Goal: Information Seeking & Learning: Learn about a topic

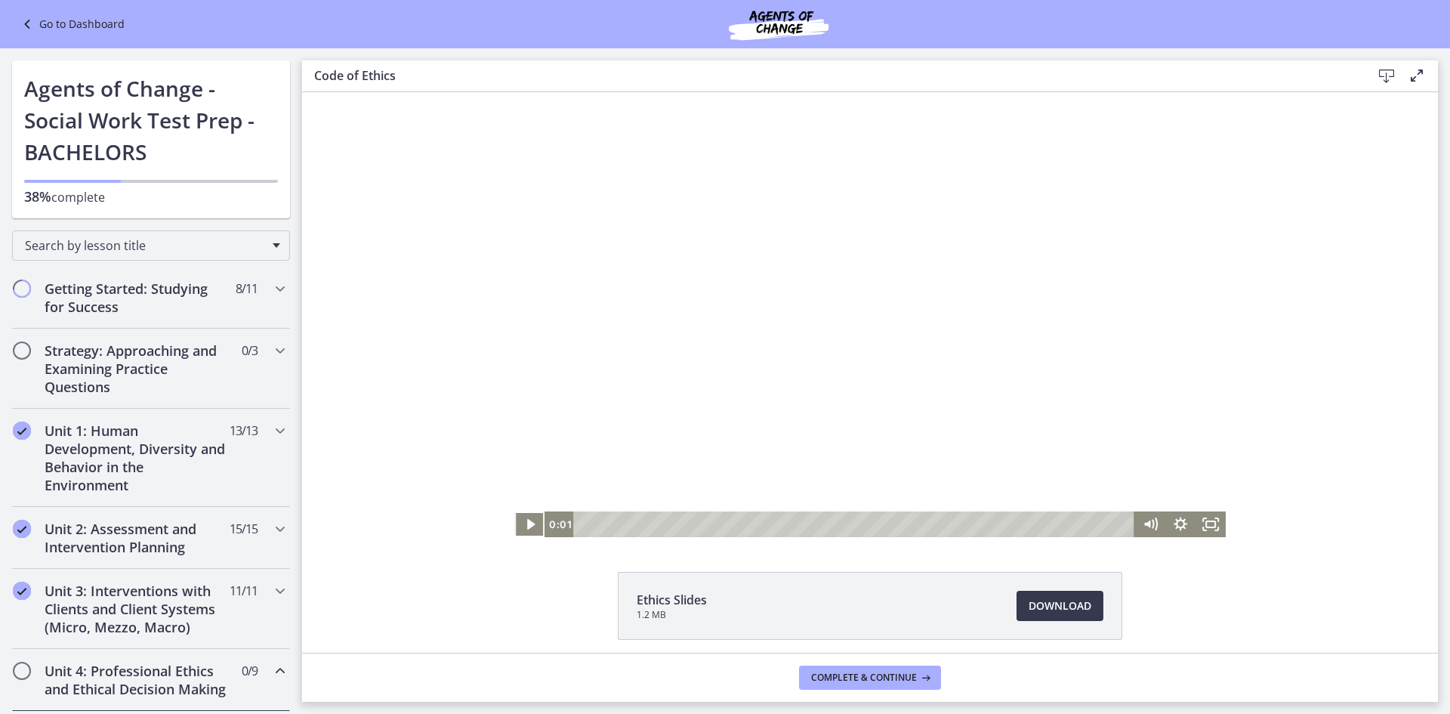
scroll to position [528, 0]
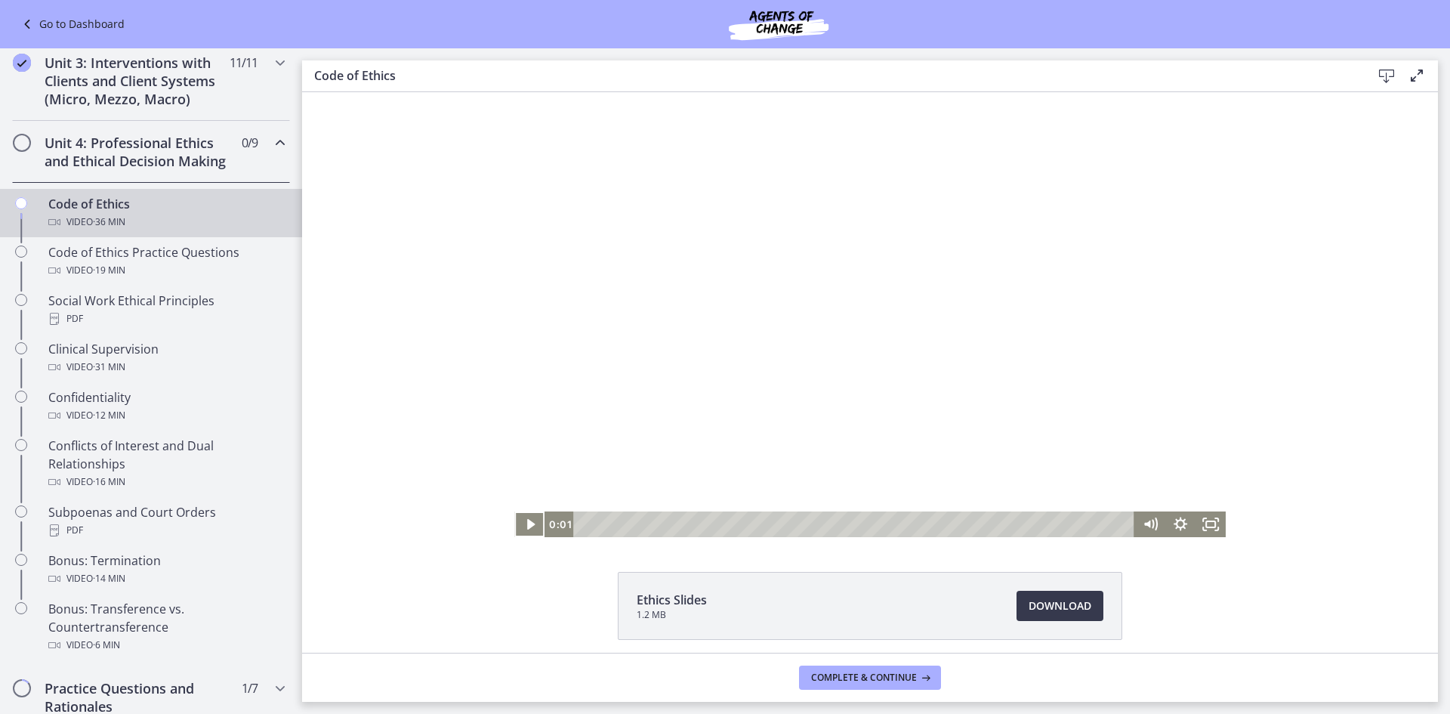
click at [247, 164] on div "Unit 4: Professional Ethics and Ethical Decision Making 0 / 9 Completed" at bounding box center [151, 152] width 278 height 62
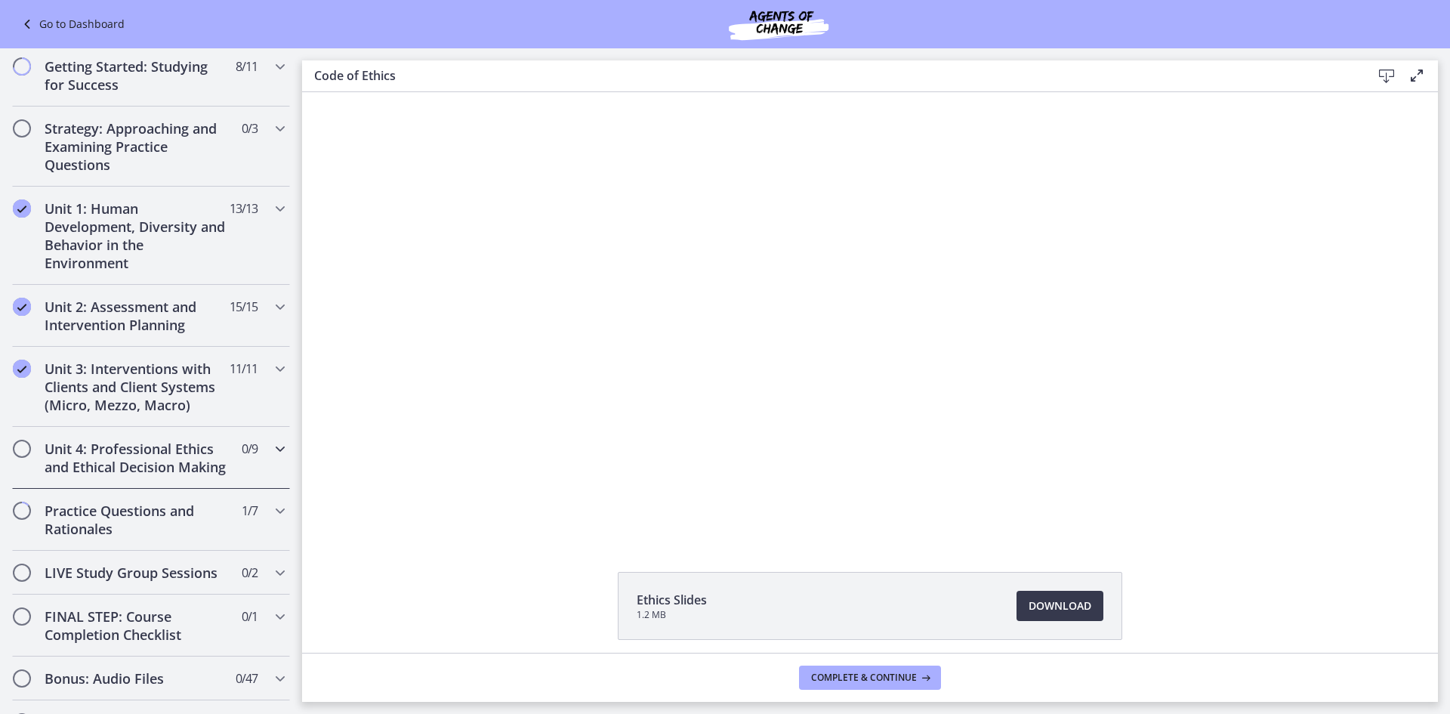
scroll to position [0, 0]
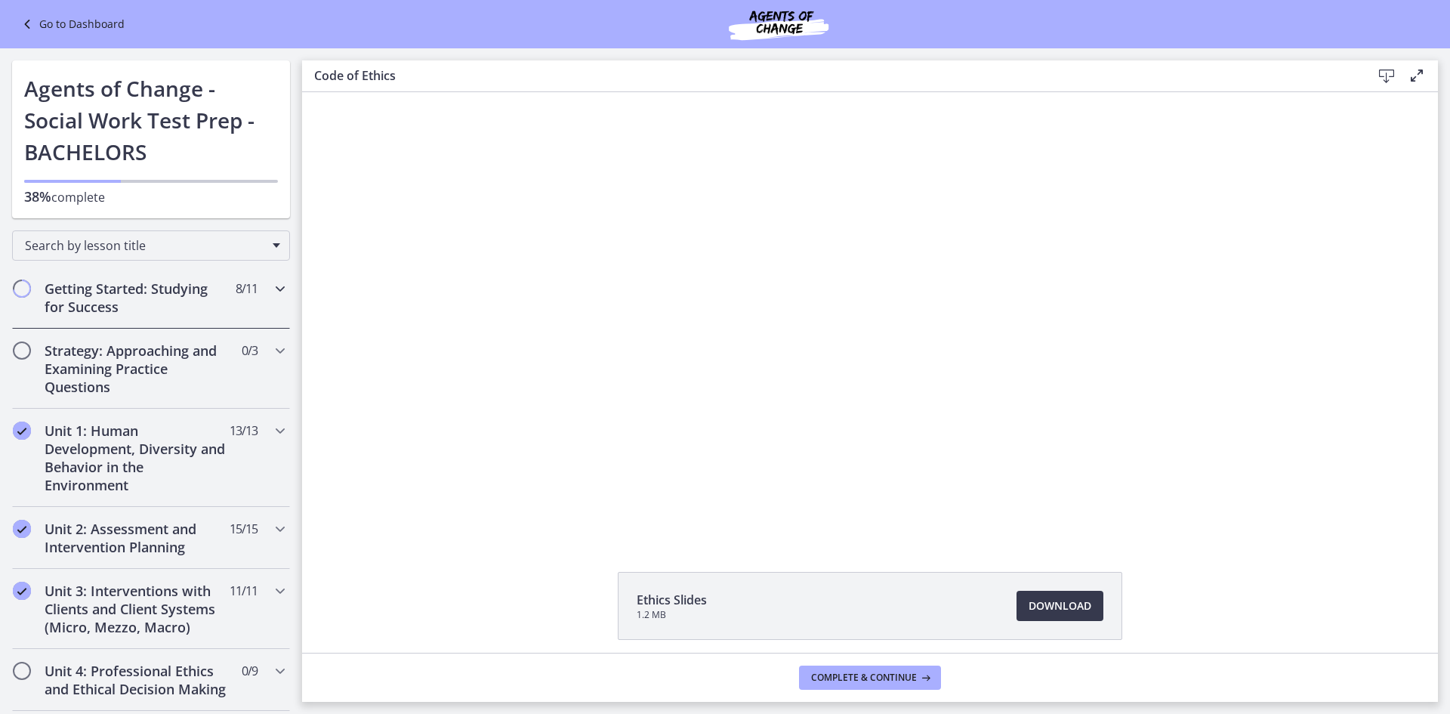
click at [180, 293] on h2 "Getting Started: Studying for Success" at bounding box center [137, 297] width 184 height 36
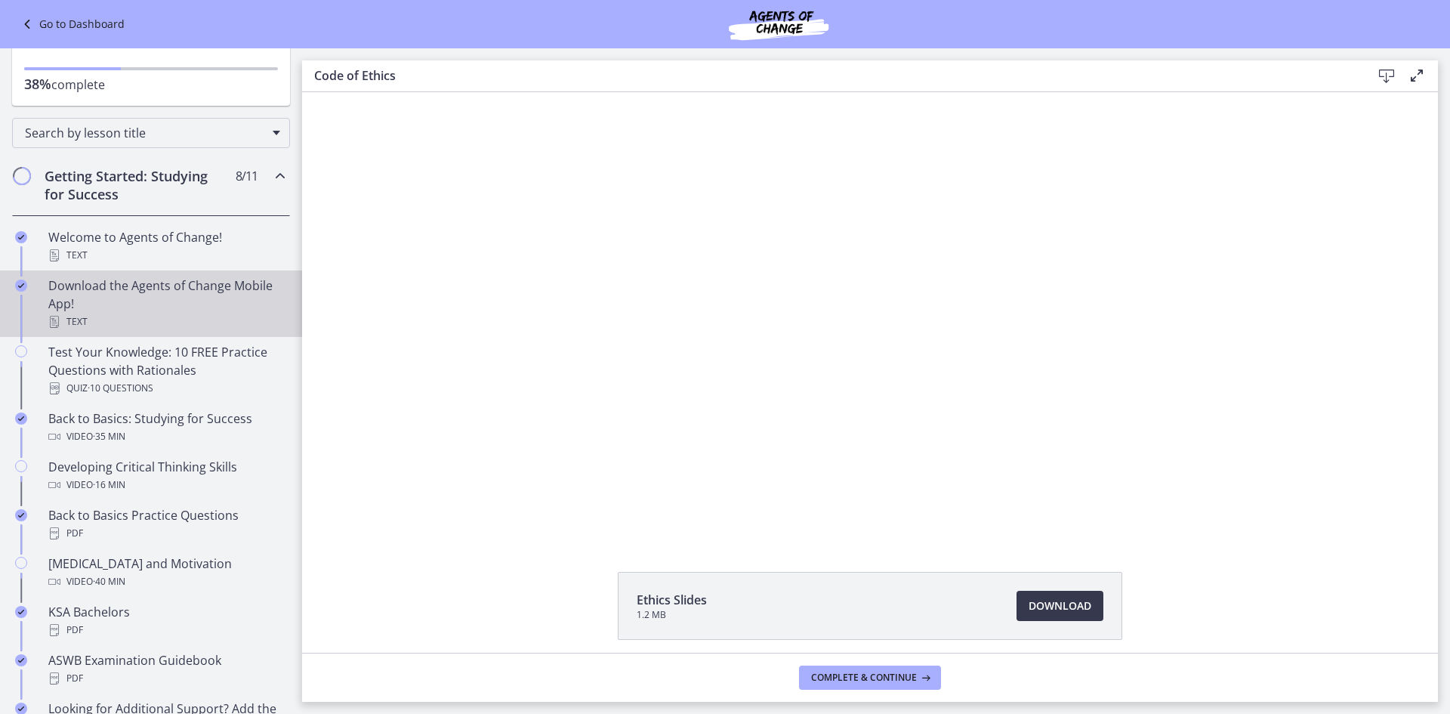
scroll to position [227, 0]
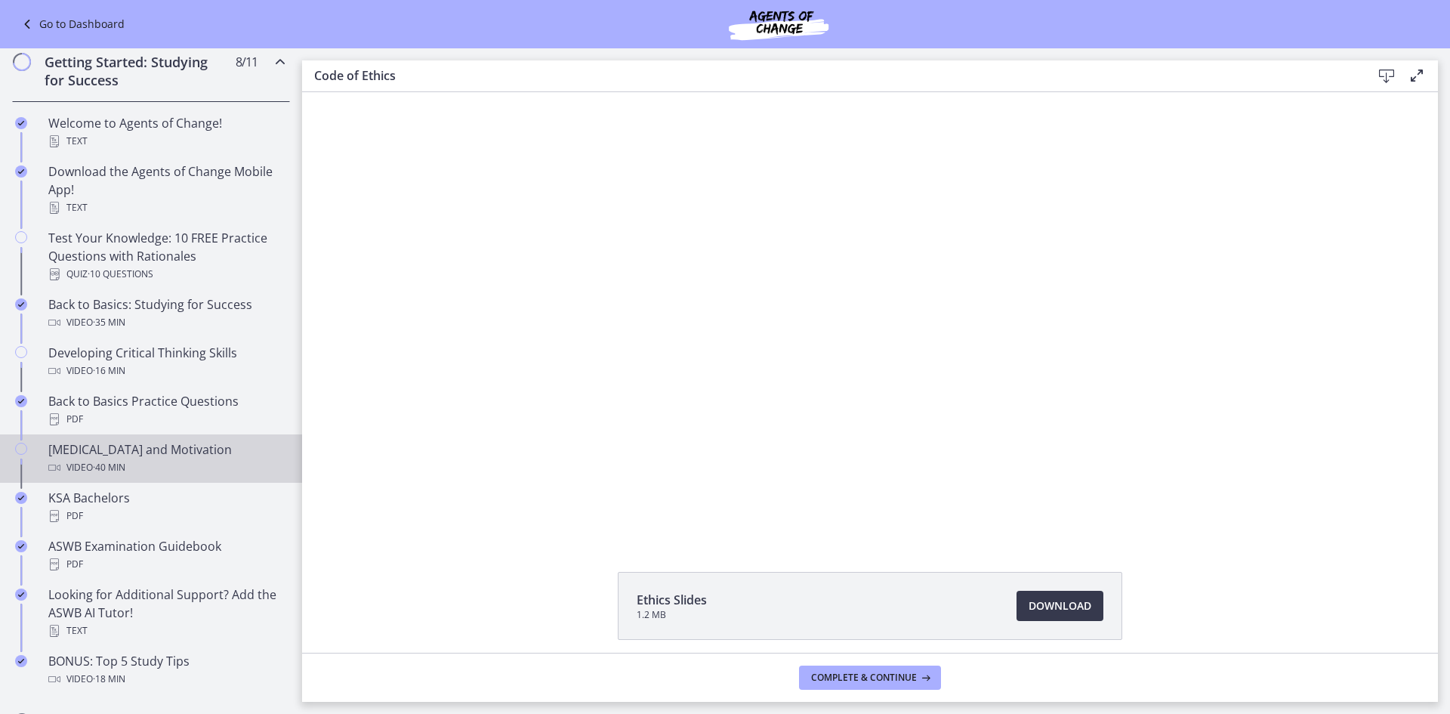
click at [214, 450] on div "[MEDICAL_DATA] and Motivation Video · 40 min" at bounding box center [166, 458] width 236 height 36
click at [912, 674] on span "Complete & continue" at bounding box center [864, 677] width 106 height 12
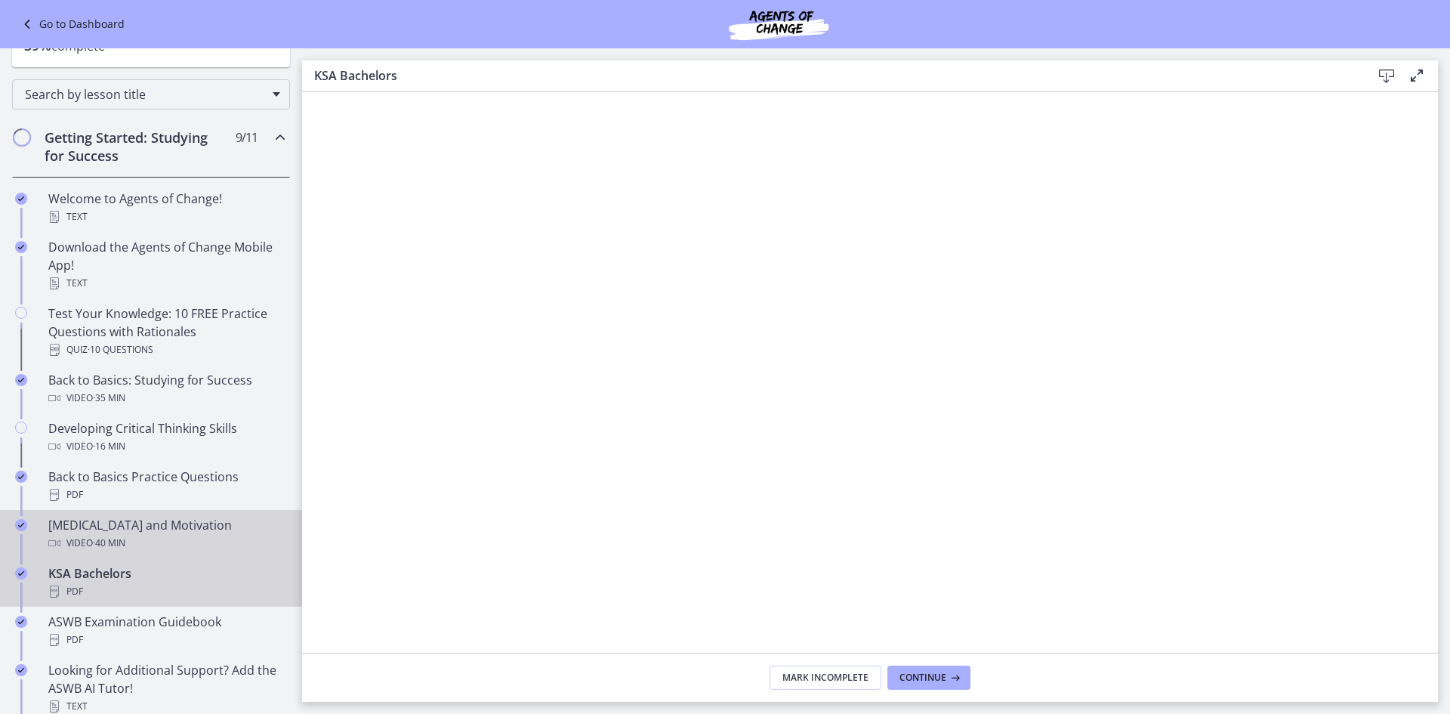
scroll to position [76, 0]
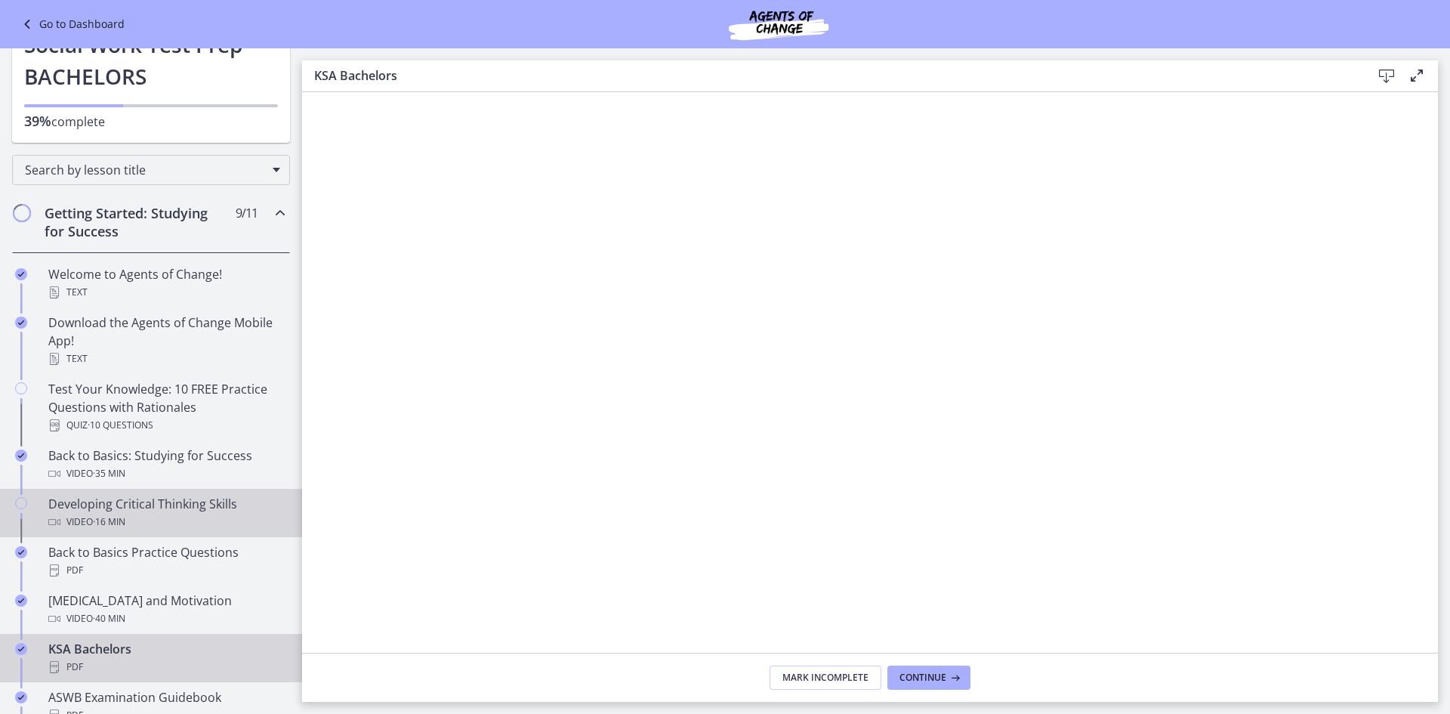
click at [193, 496] on div "Developing Critical Thinking Skills Video · 16 min" at bounding box center [166, 513] width 236 height 36
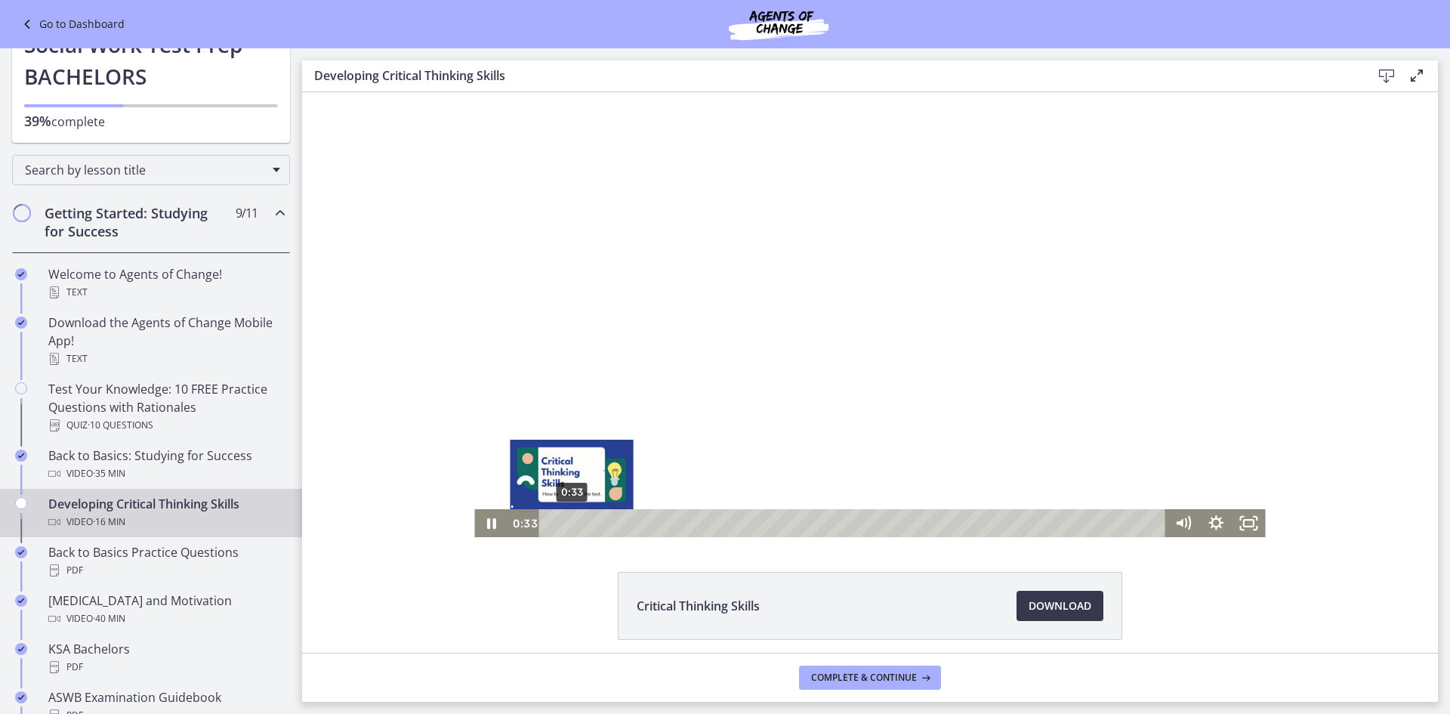
click at [567, 522] on div "0:33" at bounding box center [854, 523] width 607 height 28
click at [586, 526] on div "1:04" at bounding box center [854, 523] width 607 height 28
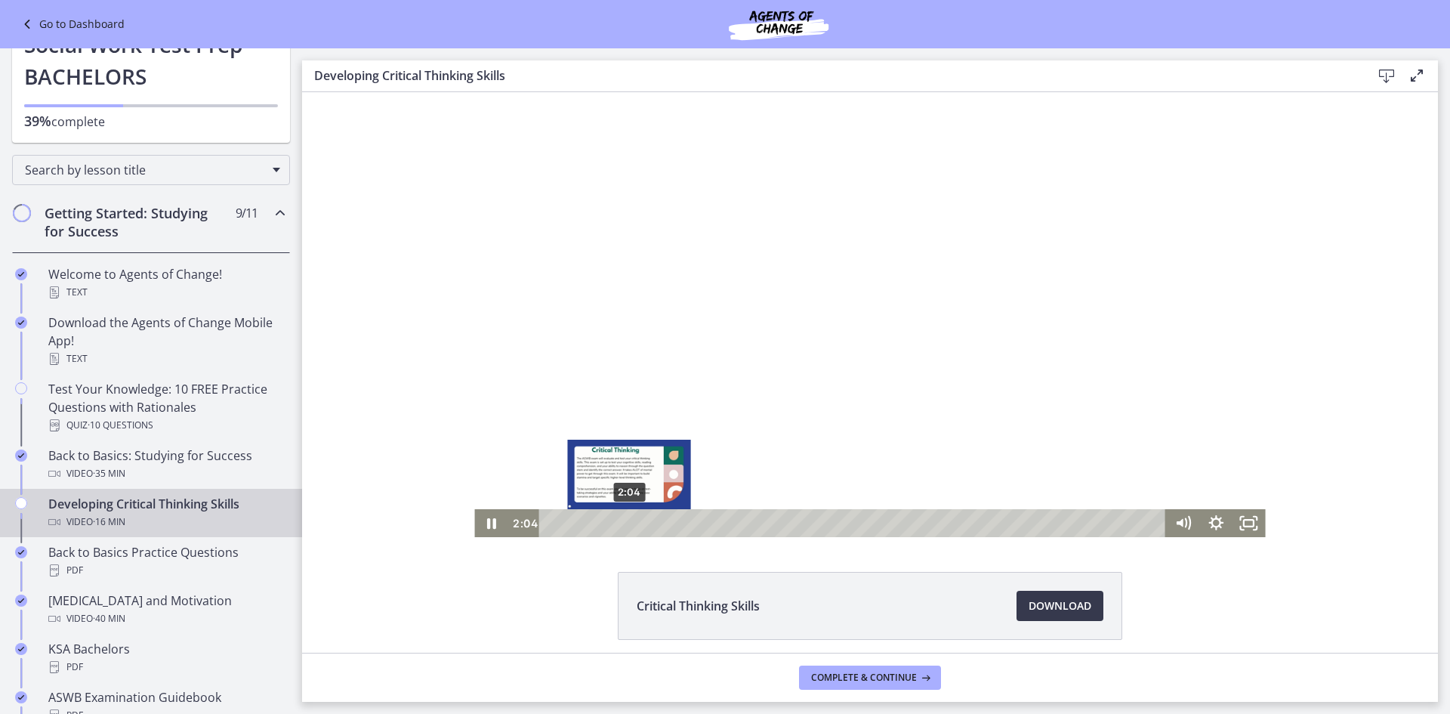
click at [624, 522] on div "2:04" at bounding box center [854, 523] width 607 height 28
click at [657, 525] on div "2:57" at bounding box center [854, 523] width 607 height 28
click at [490, 525] on icon "Pause" at bounding box center [490, 523] width 33 height 28
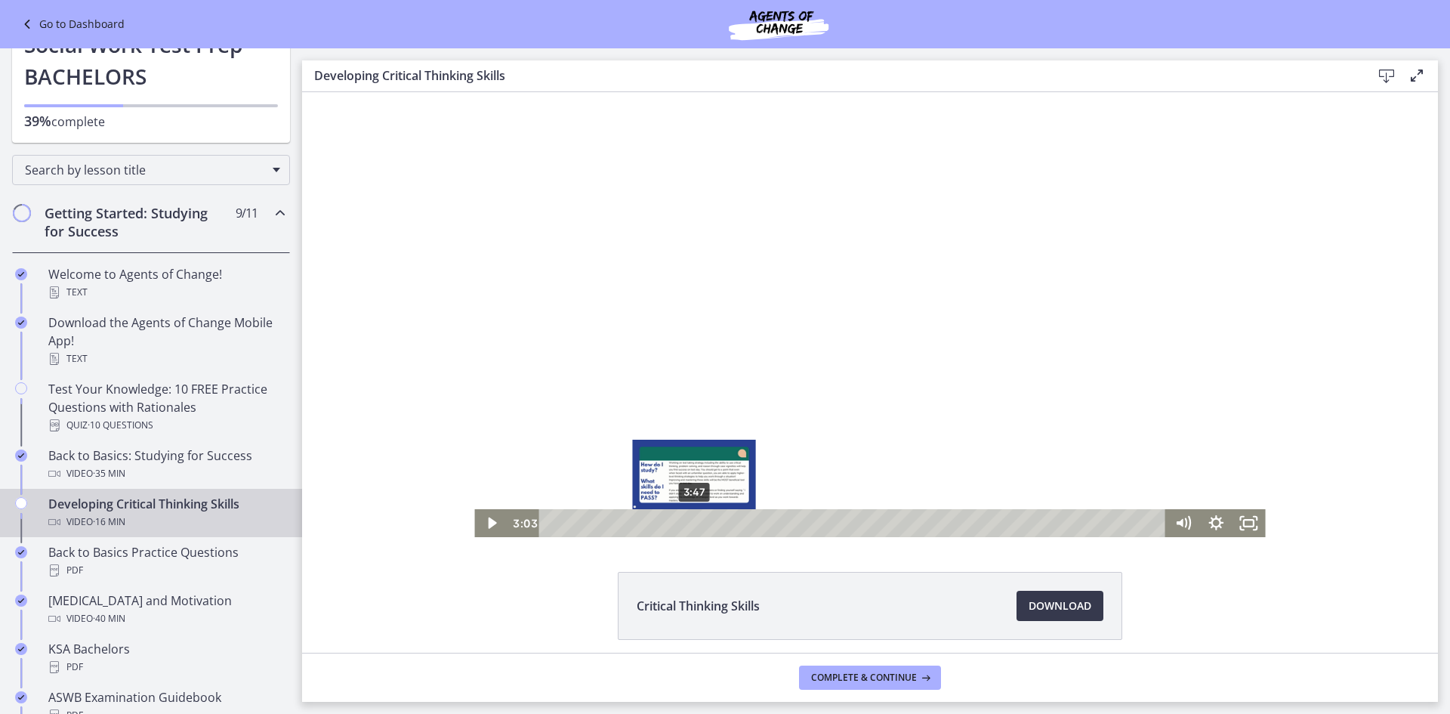
click at [689, 520] on div "3:47" at bounding box center [854, 523] width 607 height 28
click at [717, 520] on div "4:33" at bounding box center [854, 523] width 607 height 28
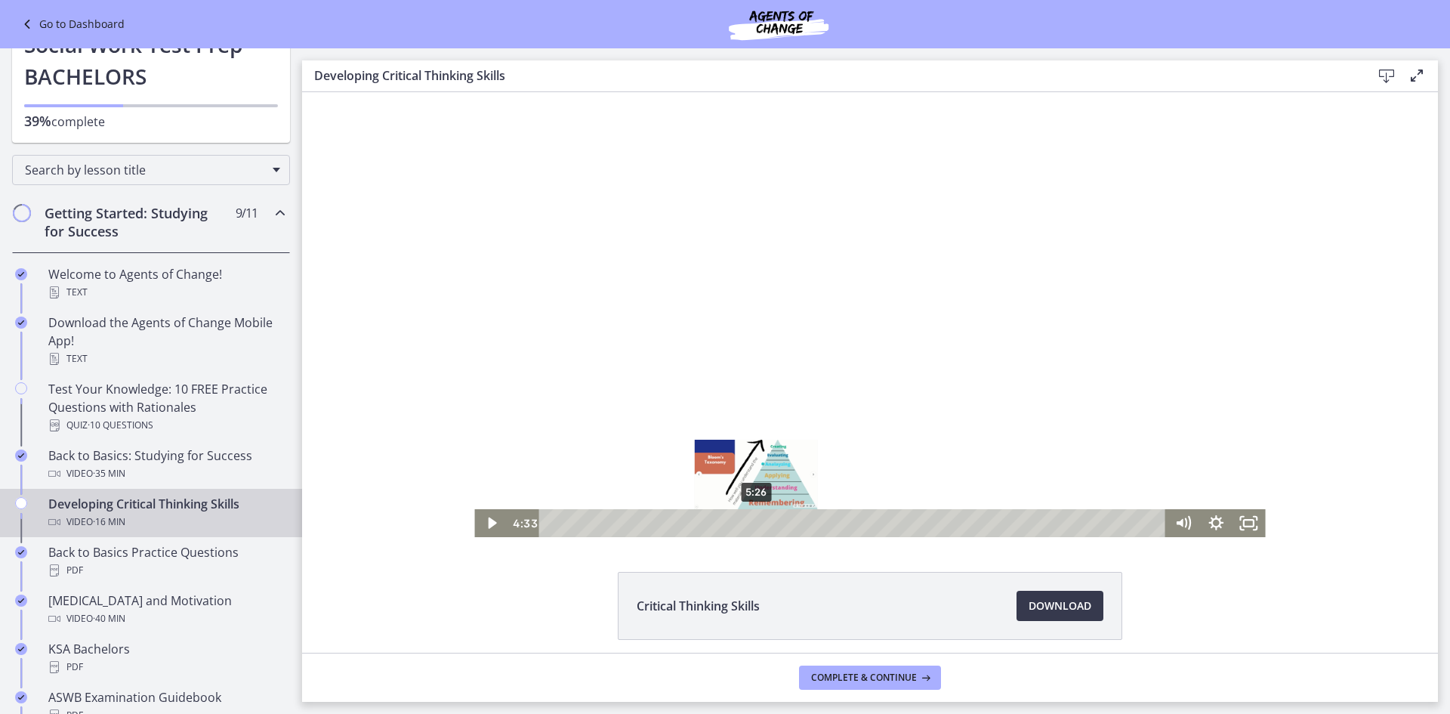
click at [751, 521] on div "5:26" at bounding box center [854, 523] width 607 height 28
click at [780, 524] on div "6:13" at bounding box center [854, 523] width 607 height 28
click at [801, 521] on div "6:45" at bounding box center [854, 523] width 607 height 28
click at [835, 520] on div "7:40" at bounding box center [854, 523] width 607 height 28
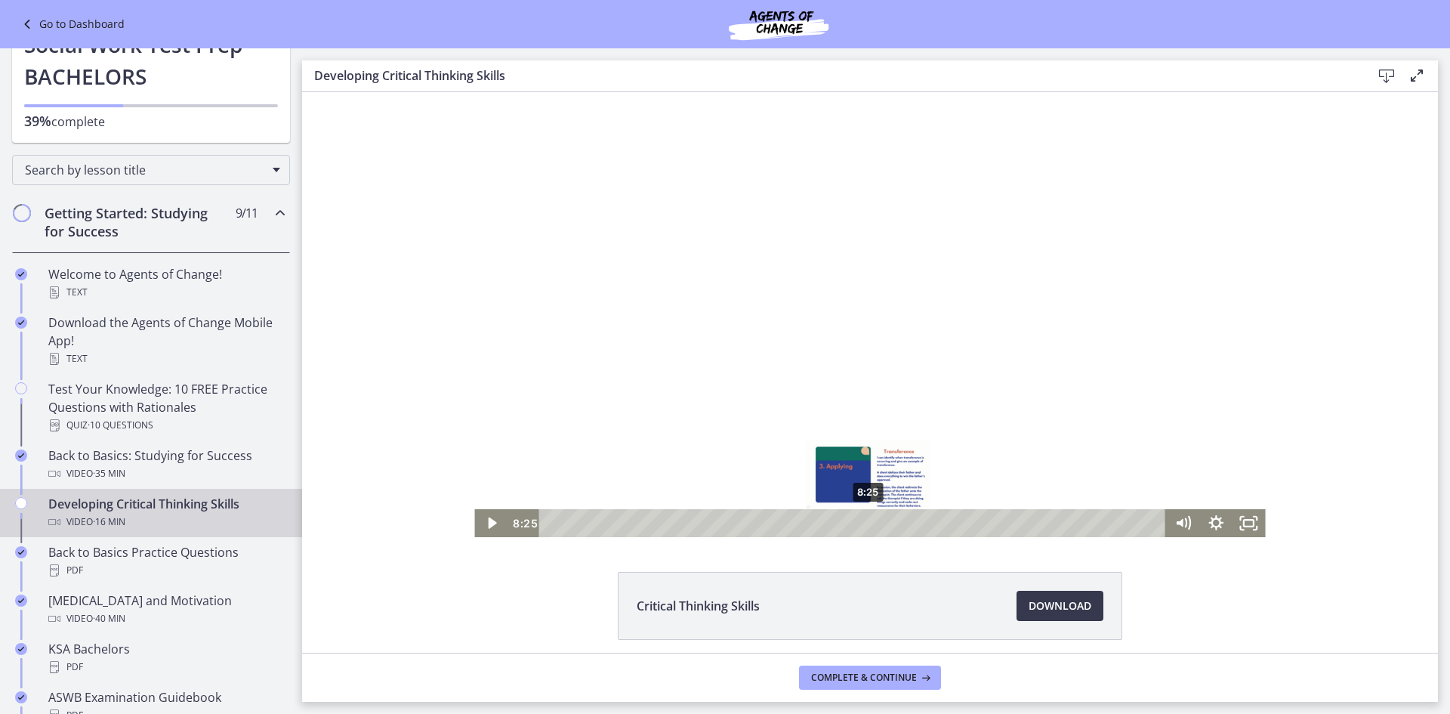
click at [863, 520] on div "8:25" at bounding box center [854, 523] width 607 height 28
click at [880, 522] on div "8:47" at bounding box center [854, 523] width 607 height 28
click at [909, 526] on div "9:37" at bounding box center [854, 523] width 607 height 28
click at [934, 526] on div "10:17" at bounding box center [854, 523] width 607 height 28
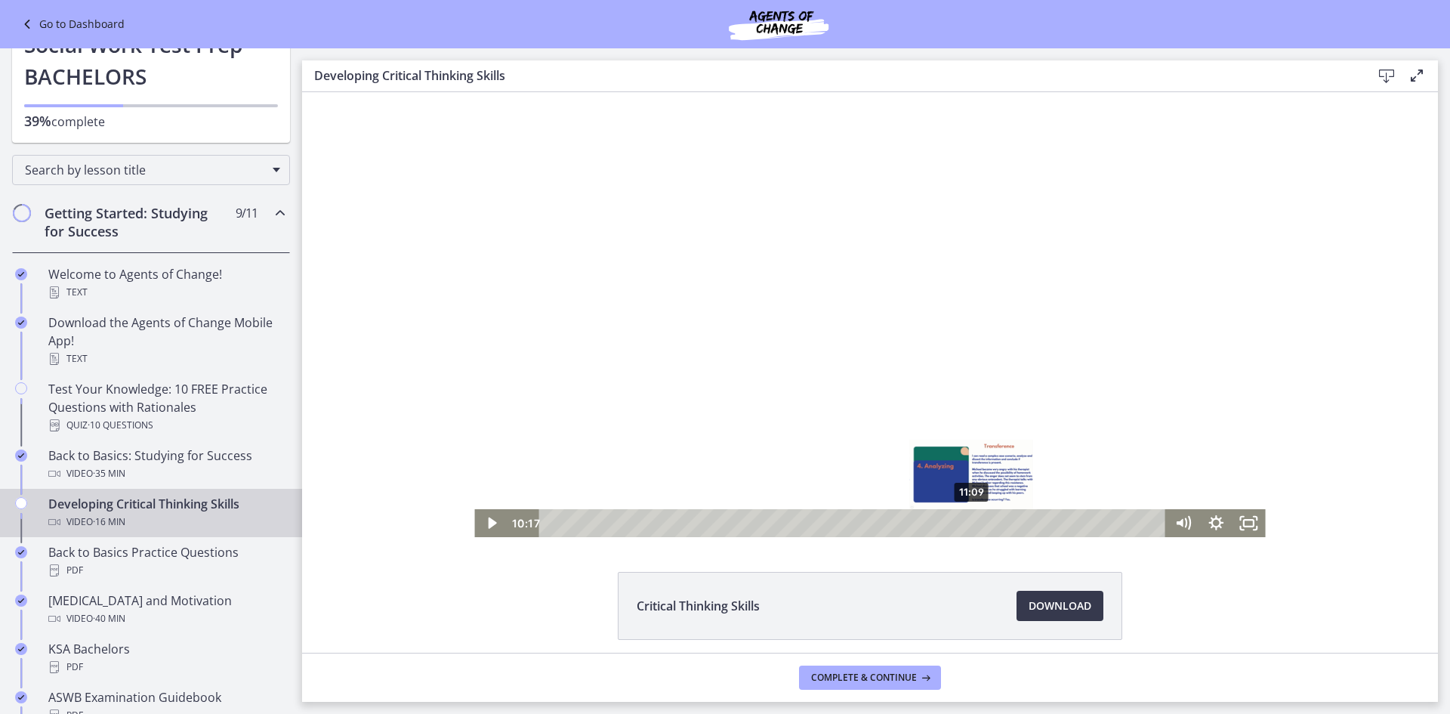
click at [968, 526] on div "11:09" at bounding box center [854, 523] width 607 height 28
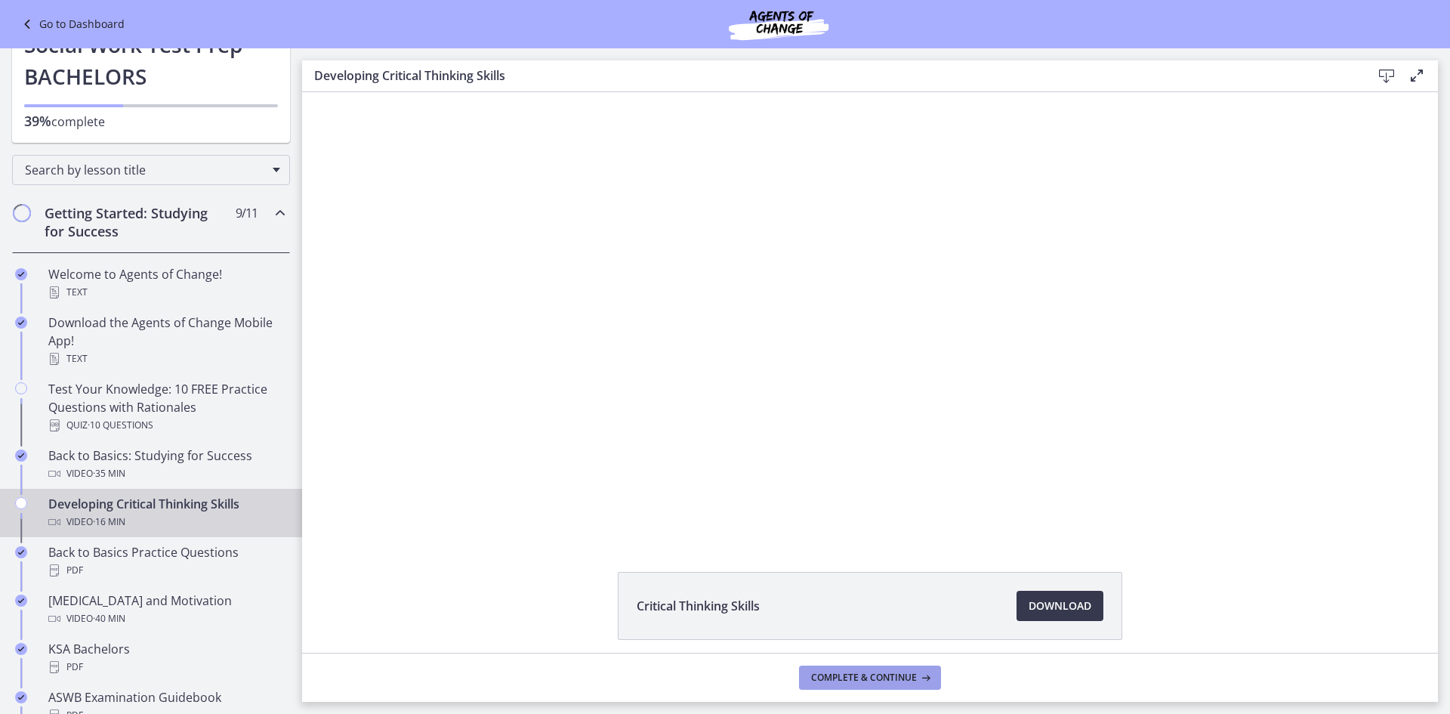
click at [913, 684] on button "Complete & continue" at bounding box center [870, 677] width 142 height 24
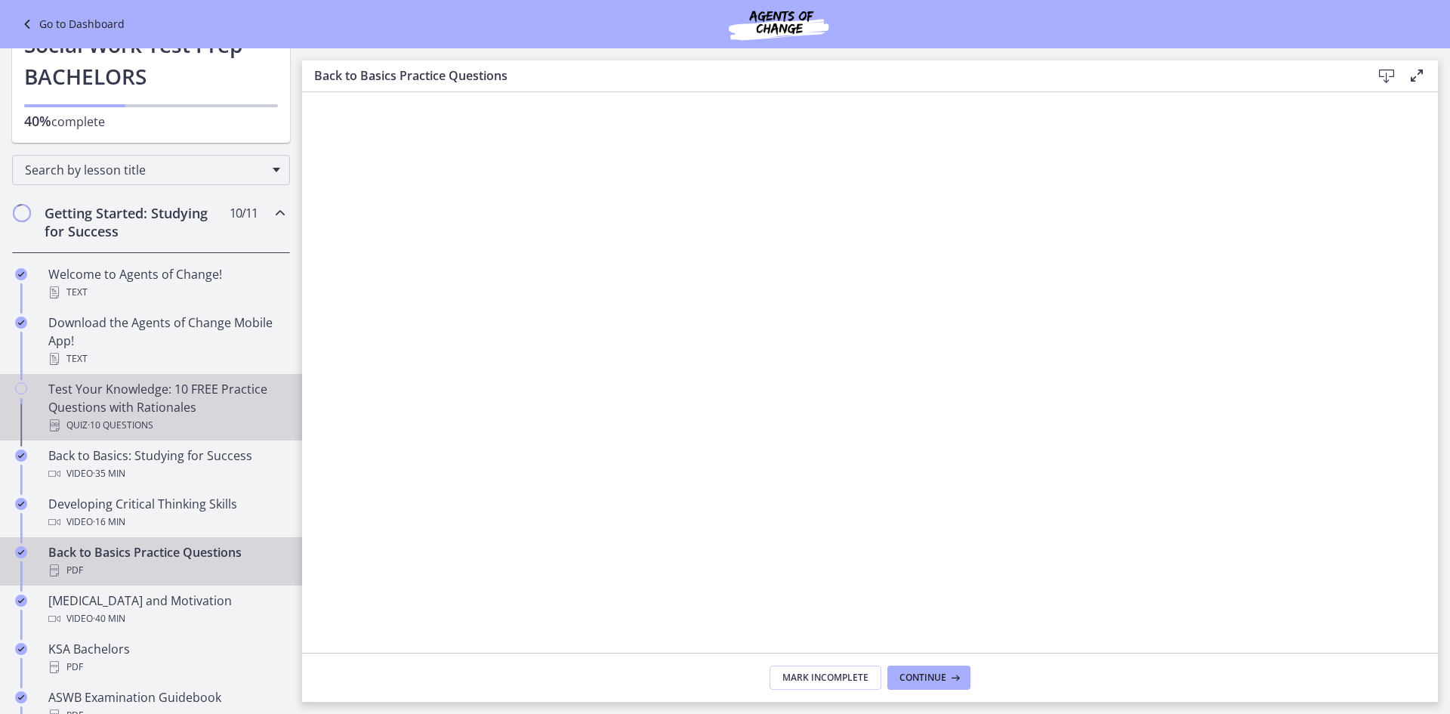
click at [176, 424] on div "Quiz · 10 Questions" at bounding box center [166, 425] width 236 height 18
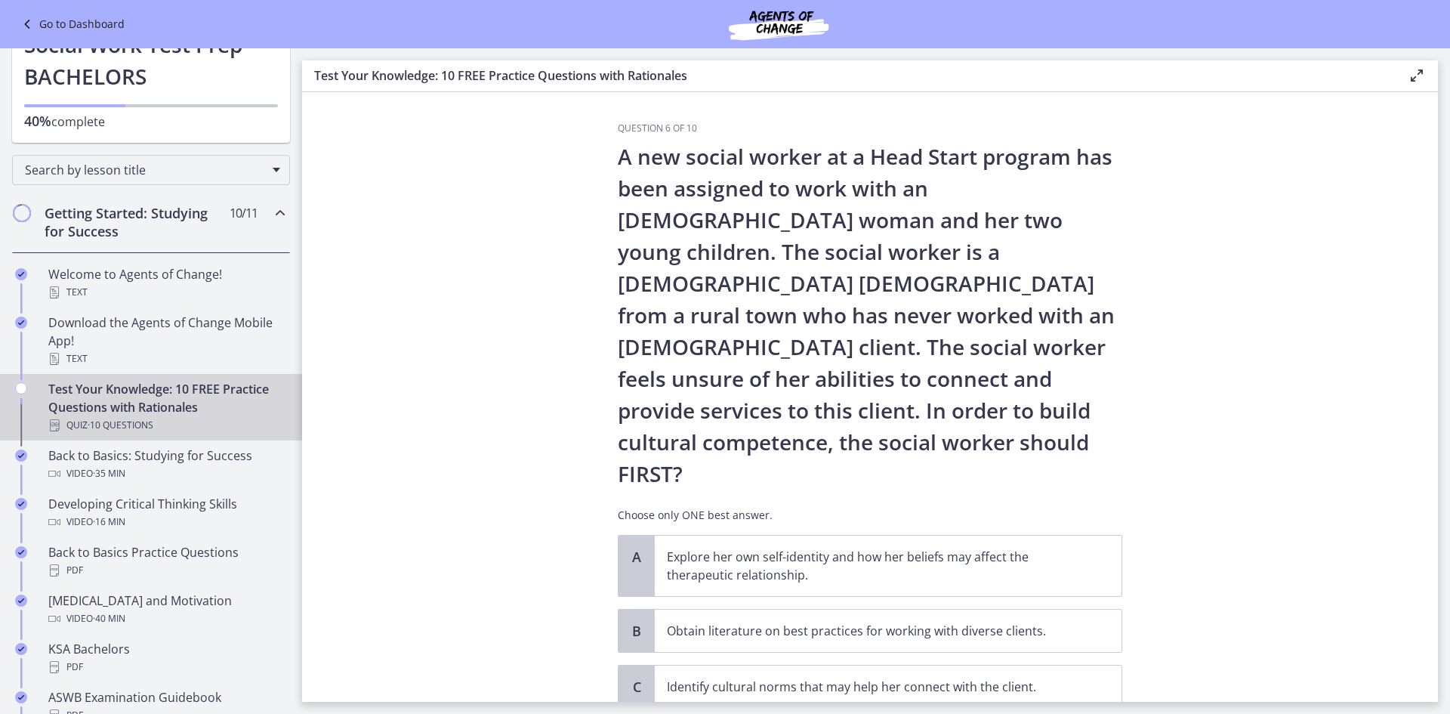
scroll to position [76, 0]
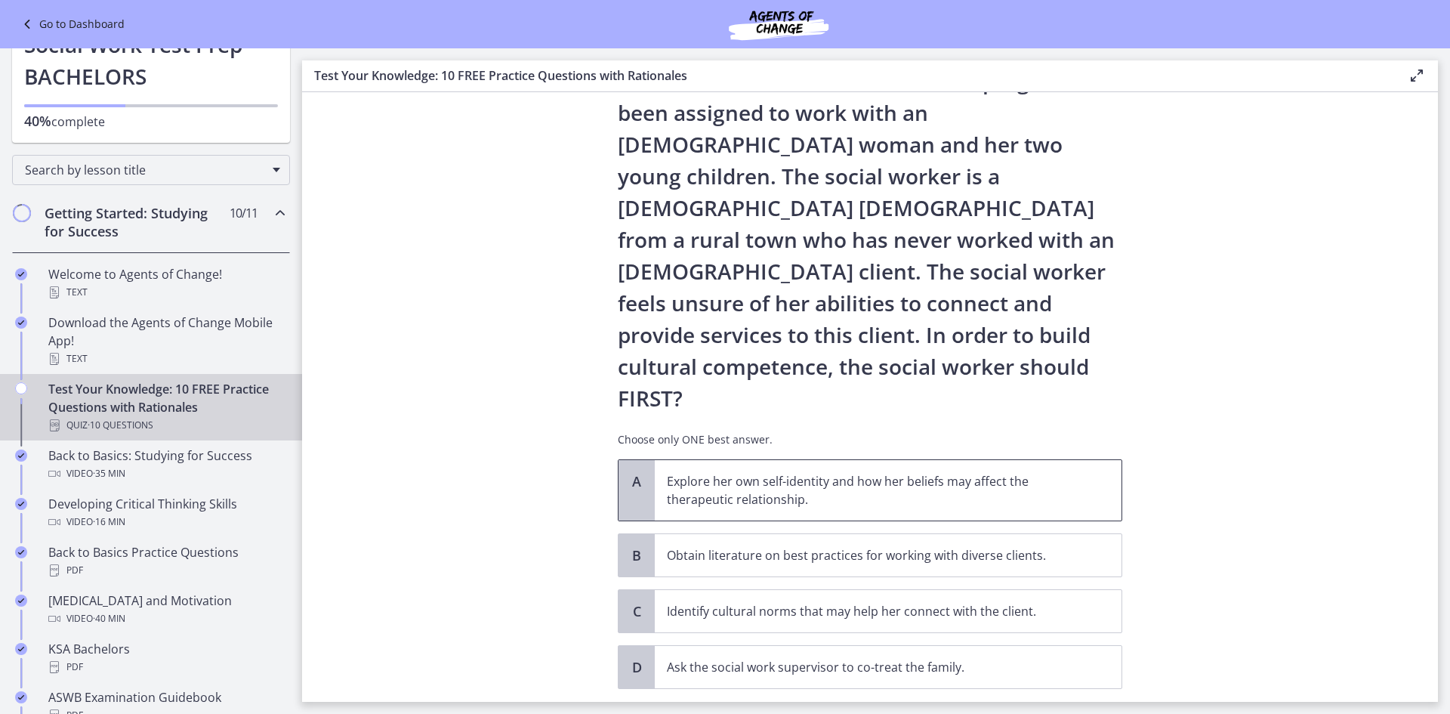
click at [959, 472] on p "Explore her own self-identity and how her beliefs may affect the therapeutic re…" at bounding box center [873, 490] width 412 height 36
click at [869, 713] on span "Confirm" at bounding box center [870, 722] width 48 height 18
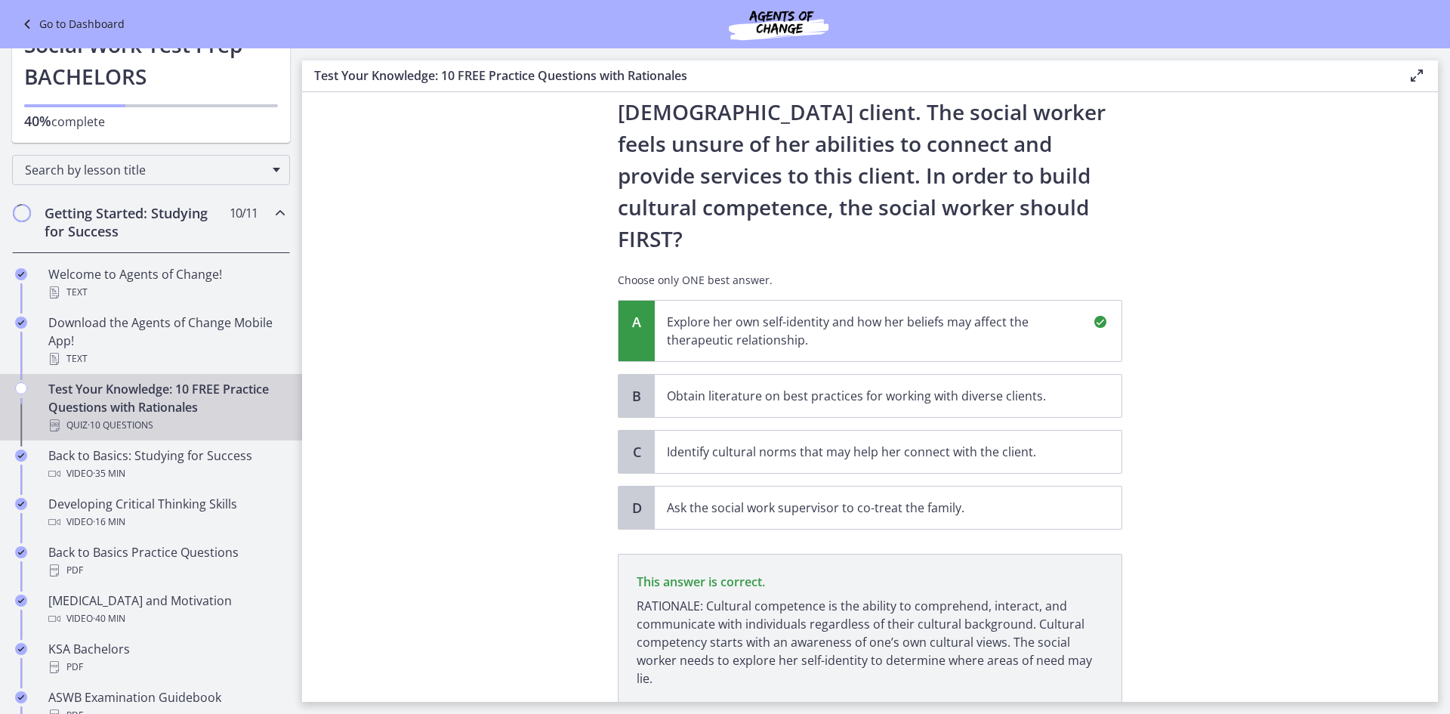
scroll to position [285, 0]
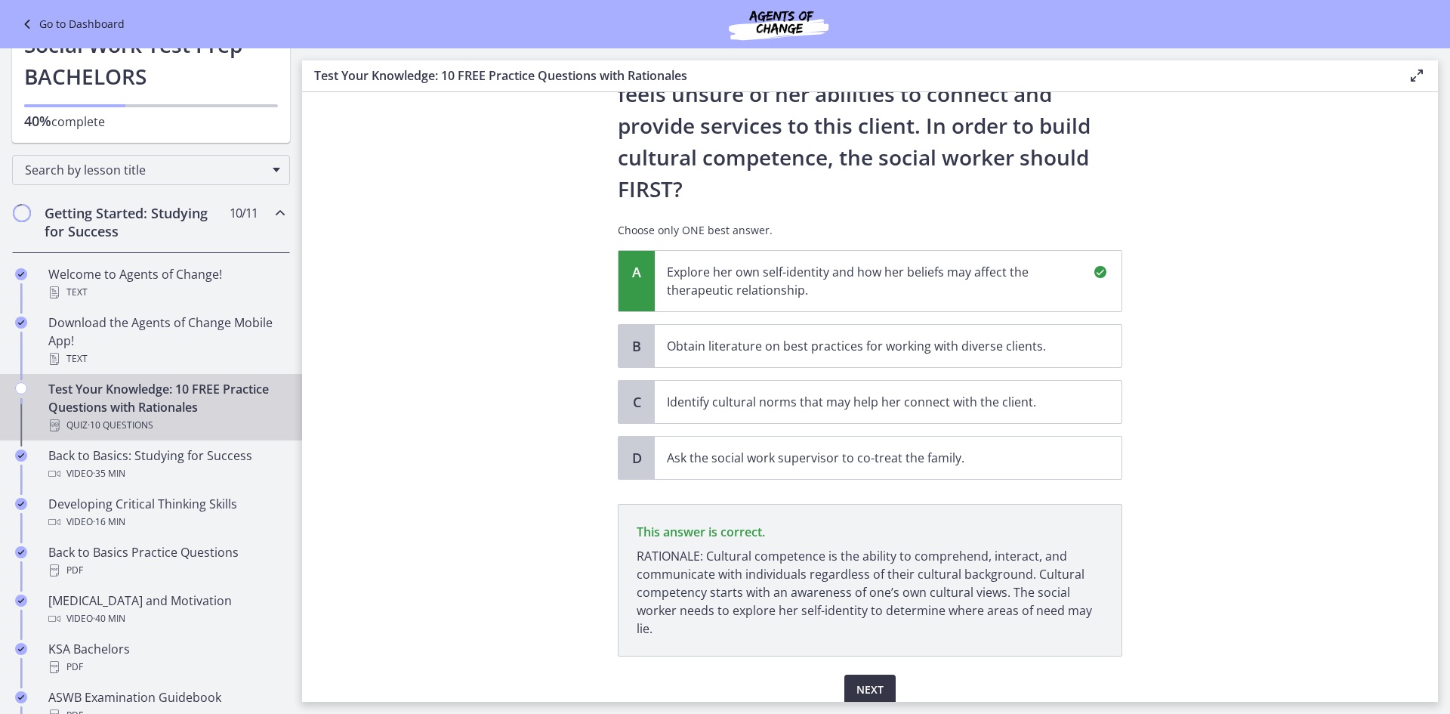
click at [865, 680] on span "Next" at bounding box center [869, 689] width 27 height 18
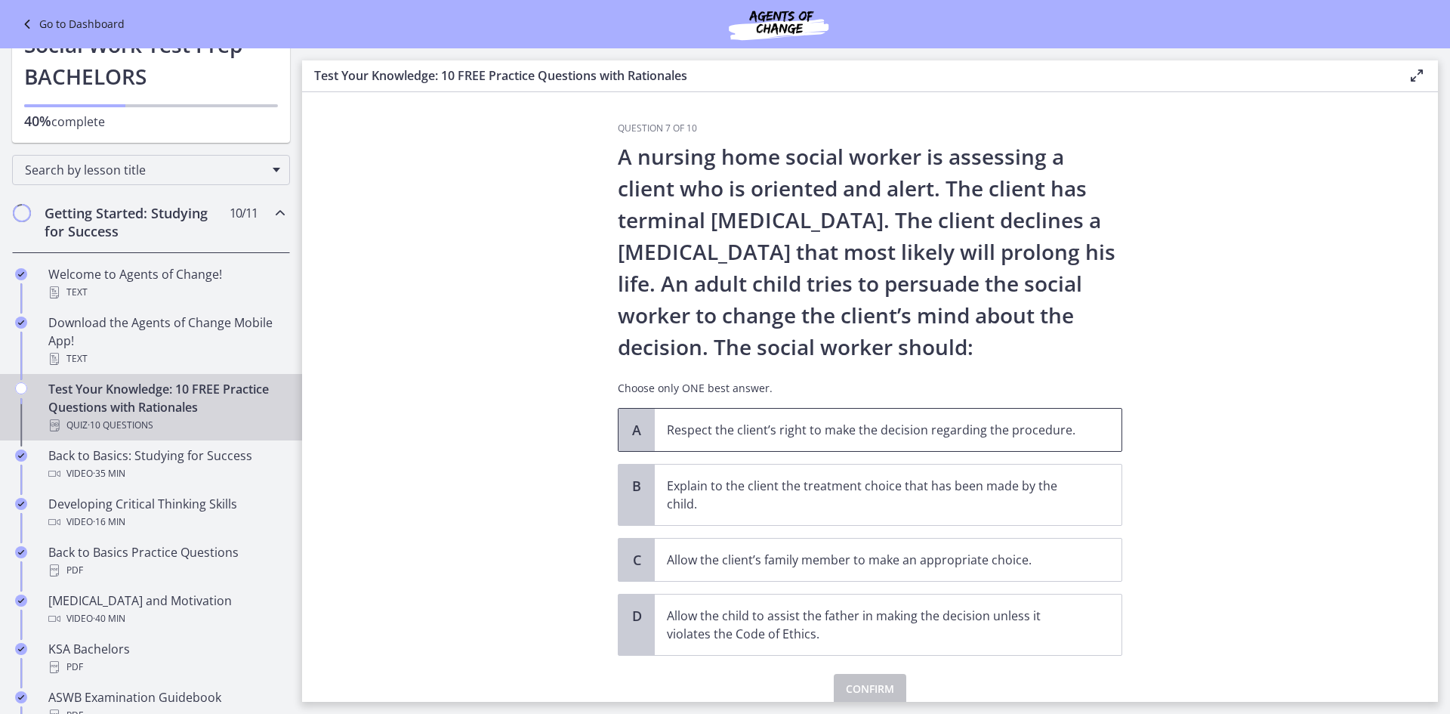
click at [941, 437] on p "Respect the client’s right to make the decision regarding the procedure." at bounding box center [873, 430] width 412 height 18
click at [869, 679] on button "Confirm" at bounding box center [870, 689] width 73 height 30
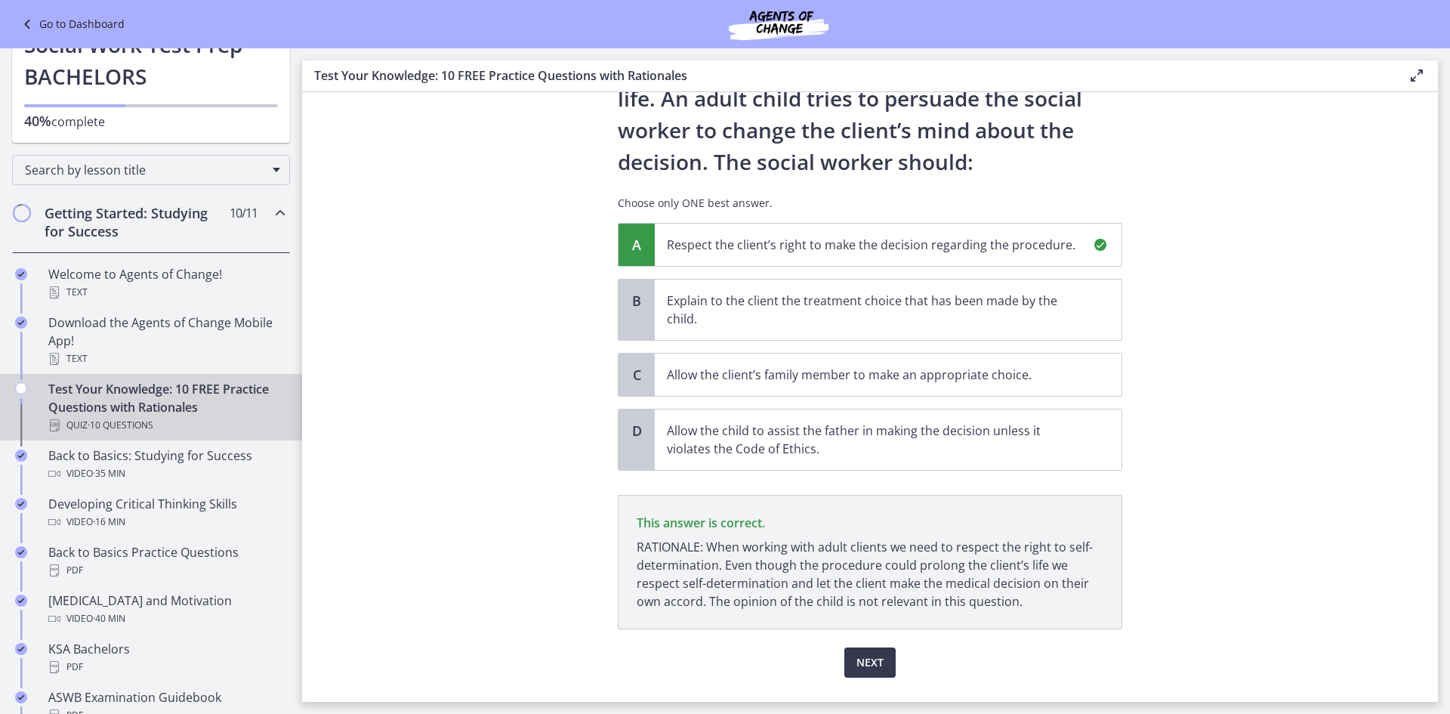
scroll to position [221, 0]
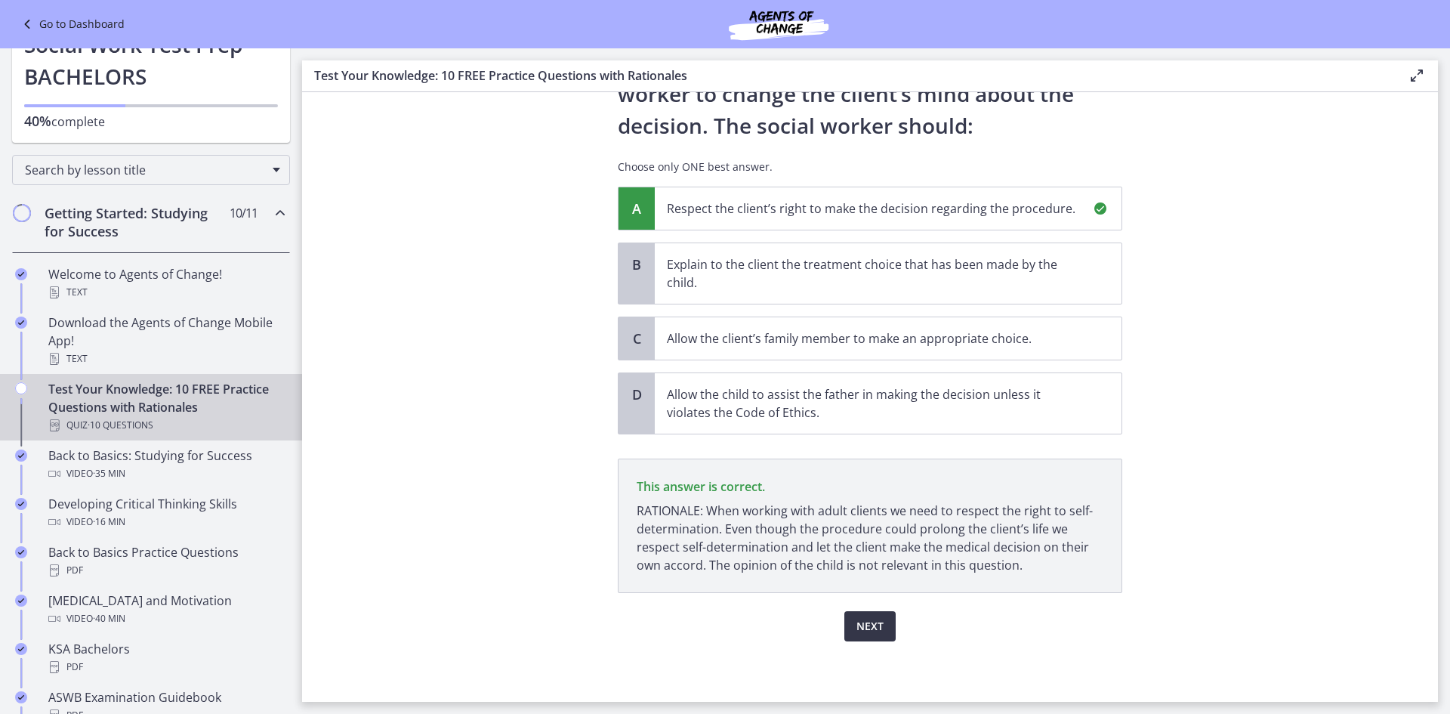
click at [875, 631] on span "Next" at bounding box center [869, 626] width 27 height 18
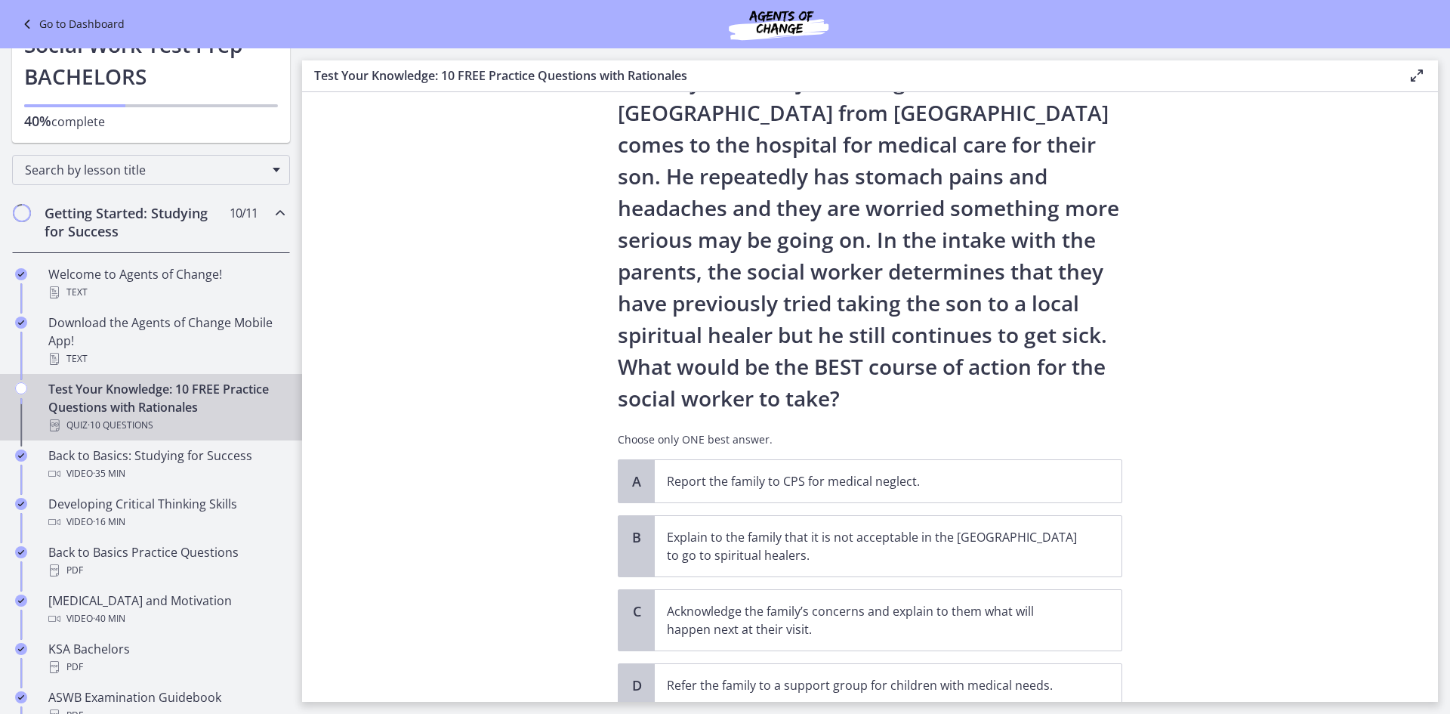
scroll to position [151, 0]
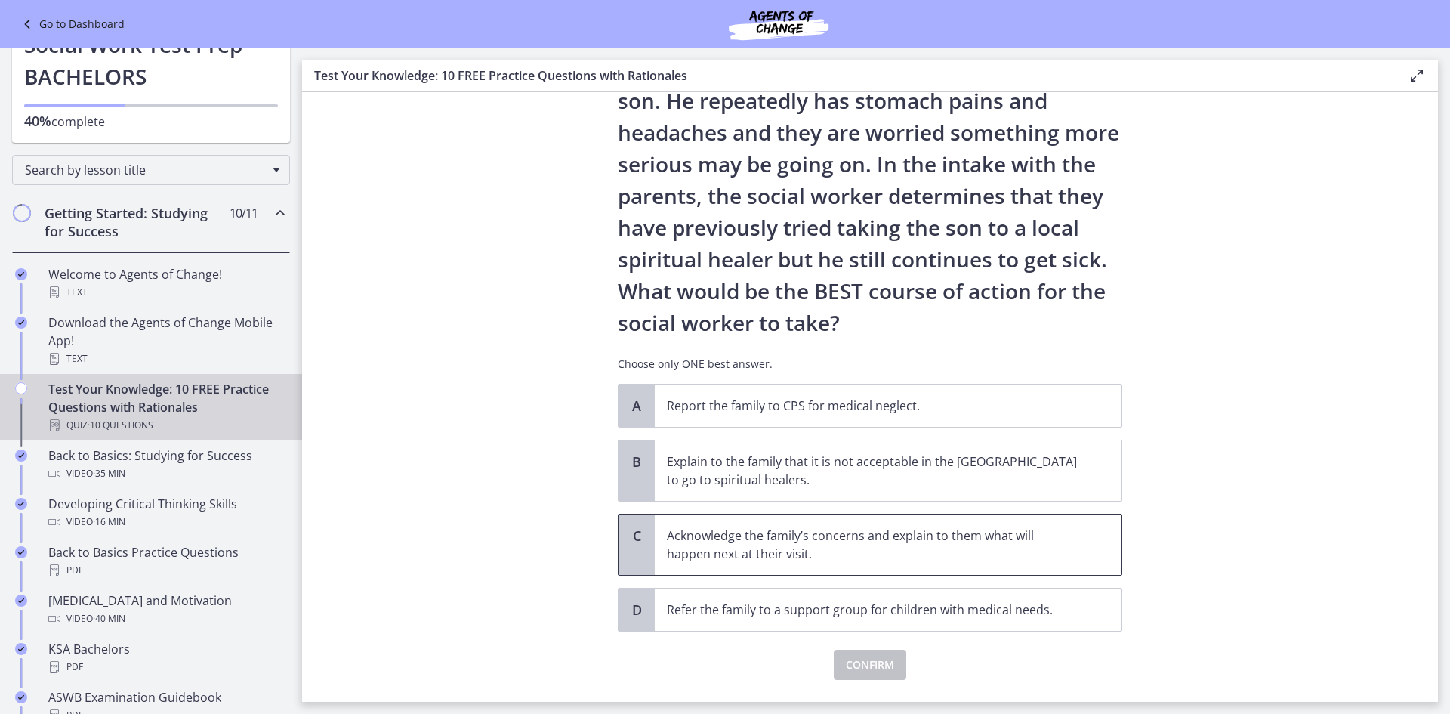
click at [1114, 550] on span "Acknowledge the family’s concerns and explain to them what will happen next at …" at bounding box center [888, 544] width 467 height 60
click at [879, 674] on button "Confirm" at bounding box center [870, 664] width 73 height 30
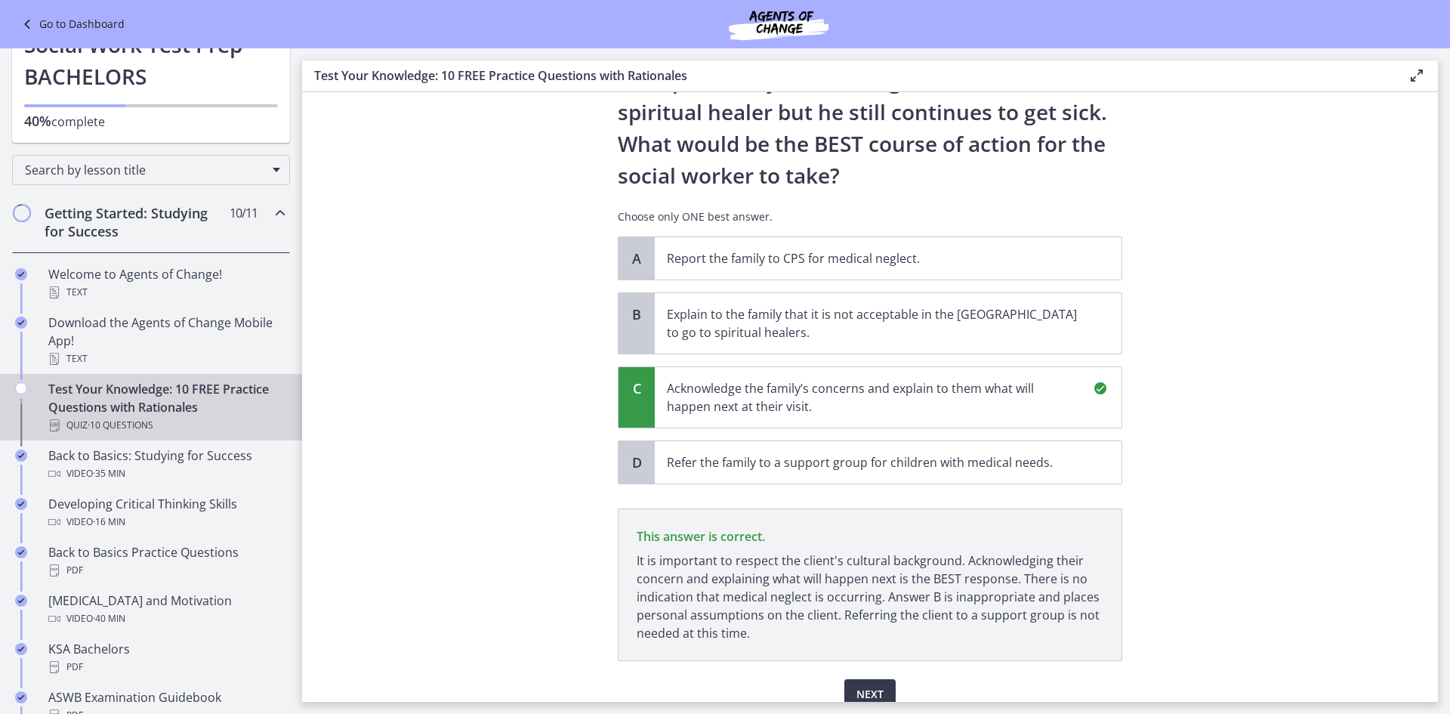
scroll to position [366, 0]
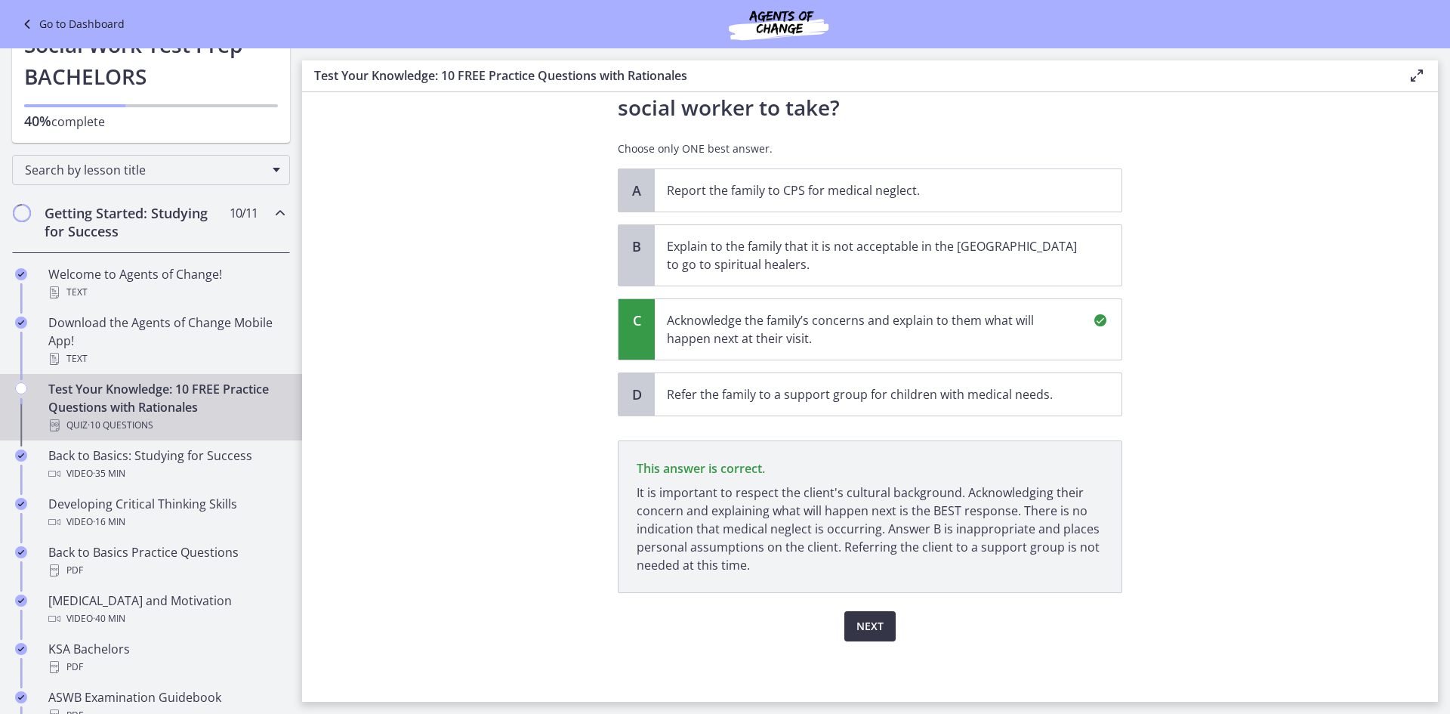
click at [856, 632] on span "Next" at bounding box center [869, 626] width 27 height 18
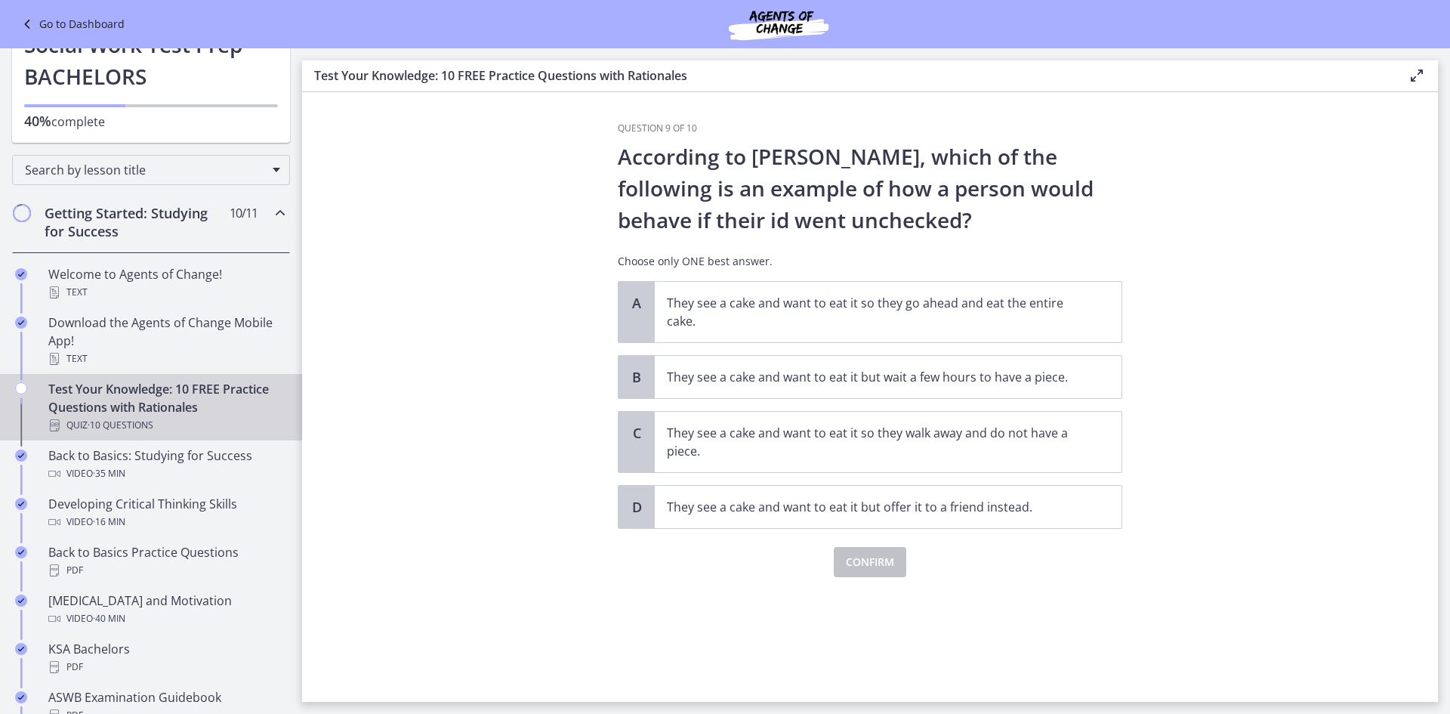
scroll to position [0, 0]
click at [987, 325] on p "They see a cake and want to eat it so they go ahead and eat the entire cake." at bounding box center [873, 312] width 412 height 36
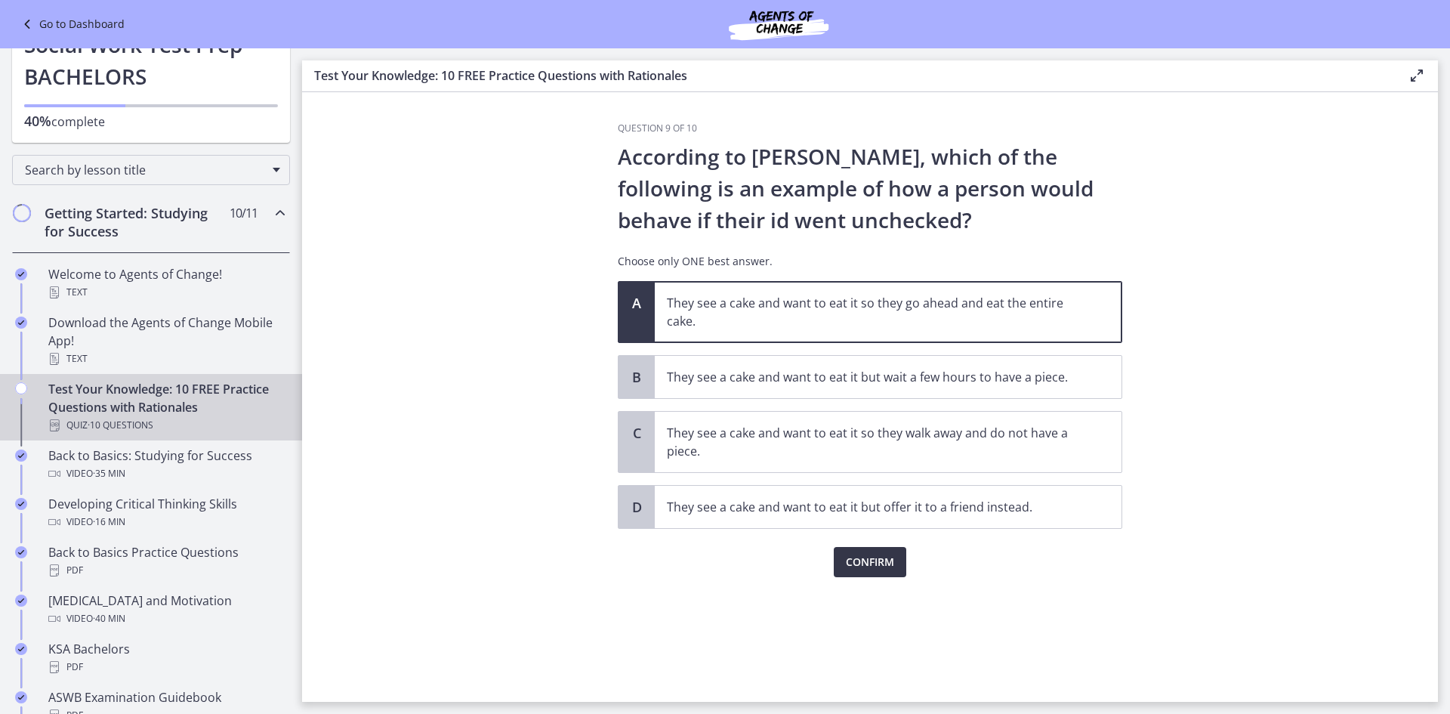
click at [841, 569] on button "Confirm" at bounding box center [870, 562] width 73 height 30
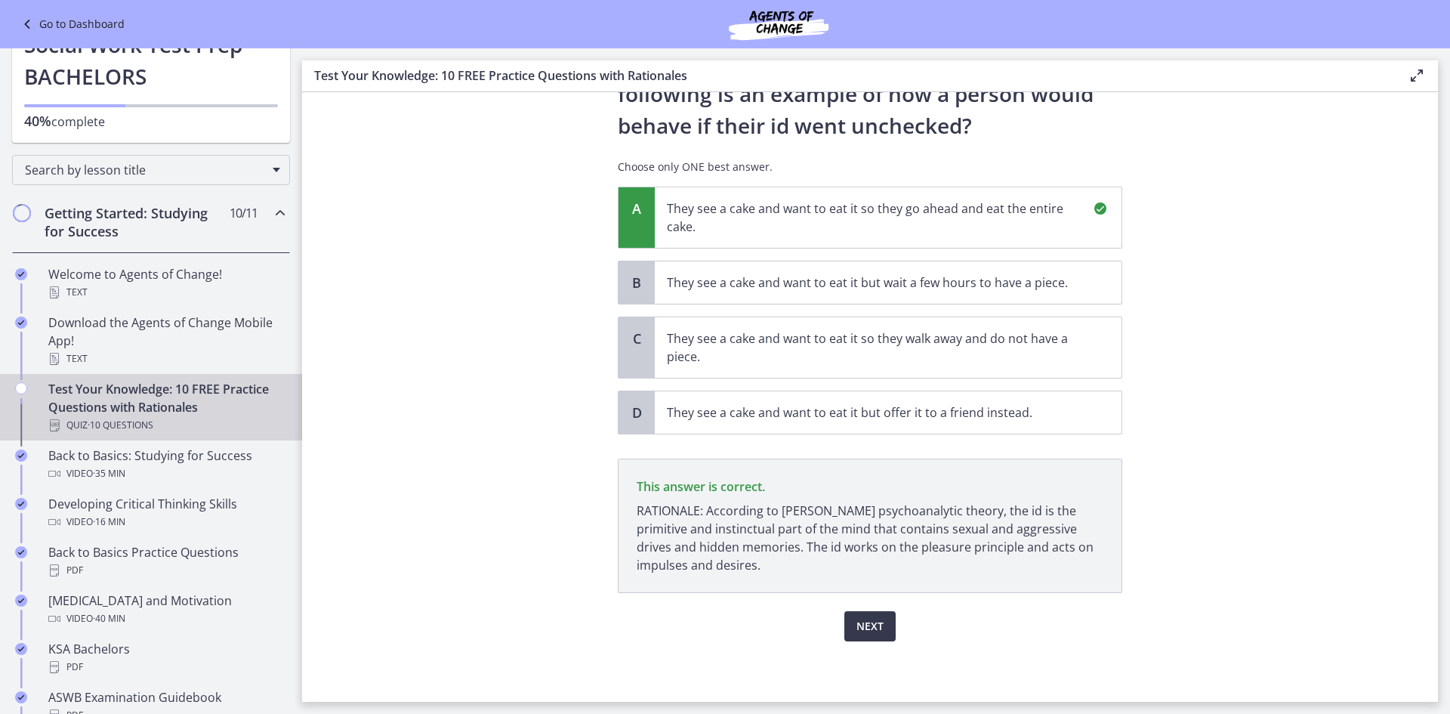
scroll to position [94, 0]
click at [860, 630] on span "Next" at bounding box center [869, 626] width 27 height 18
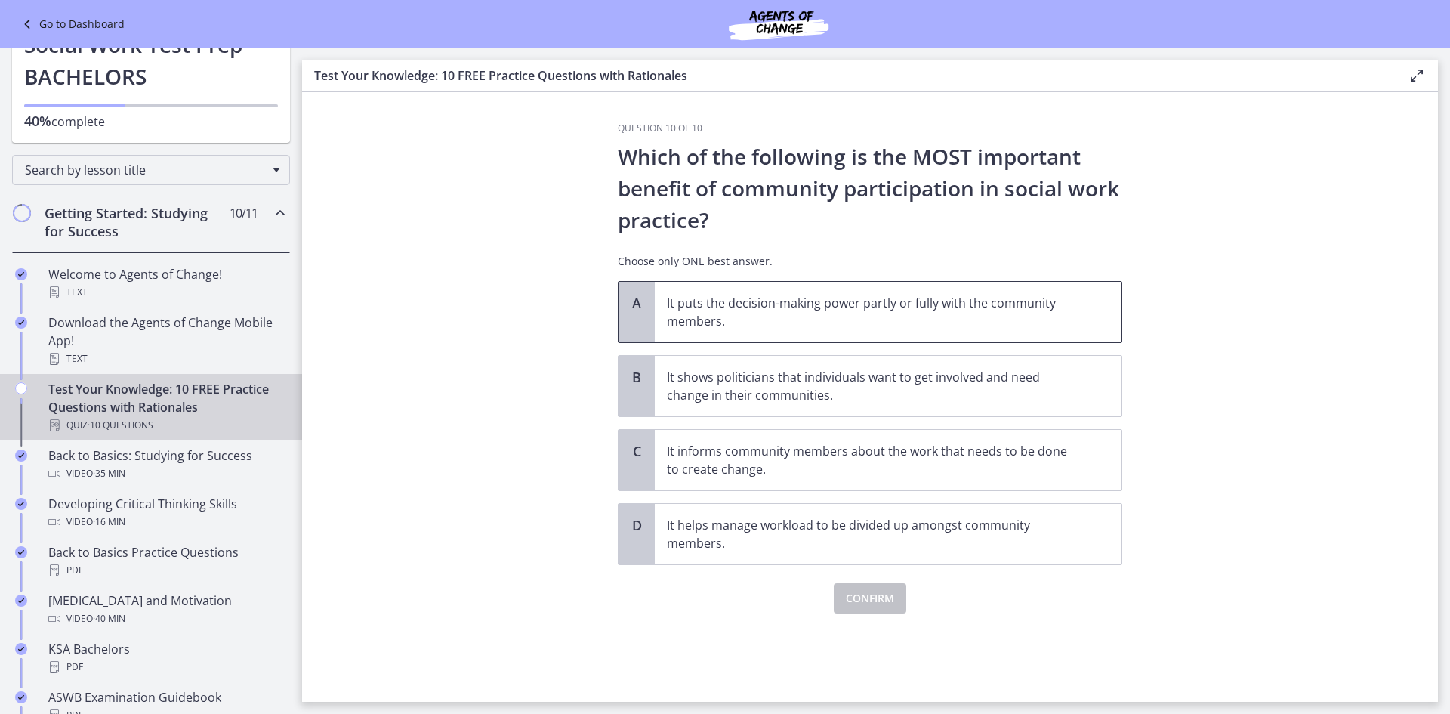
click at [1049, 334] on span "It puts the decision-making power partly or fully with the community members." at bounding box center [888, 312] width 467 height 60
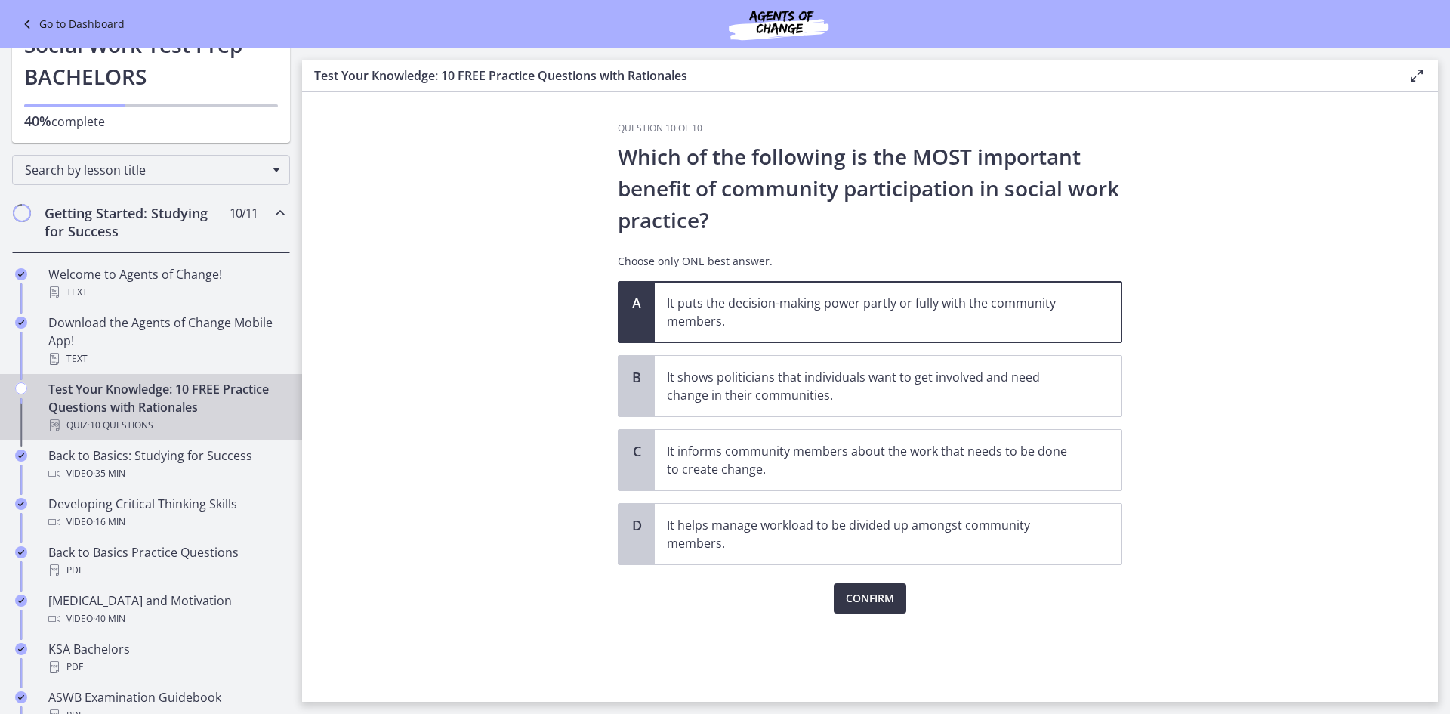
click at [872, 588] on button "Confirm" at bounding box center [870, 598] width 73 height 30
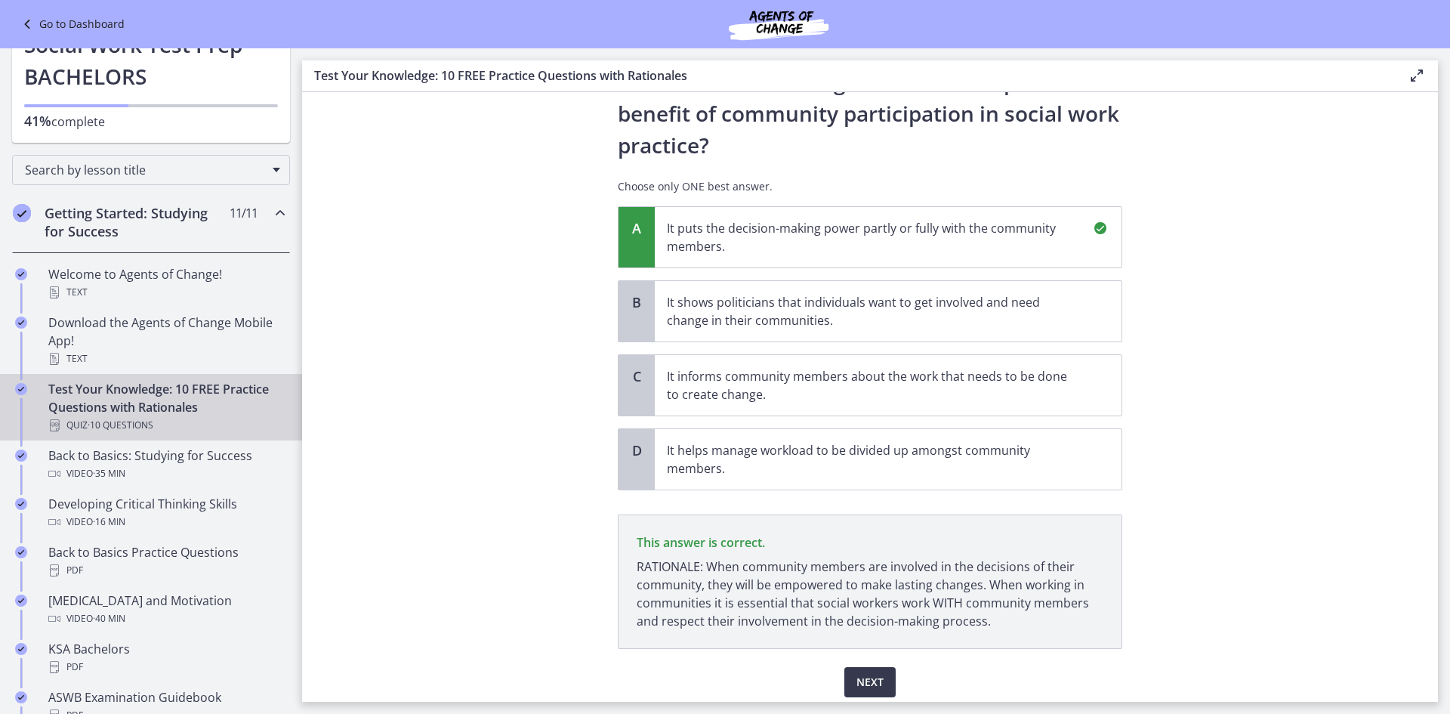
scroll to position [76, 0]
click at [856, 686] on span "Next" at bounding box center [869, 681] width 27 height 18
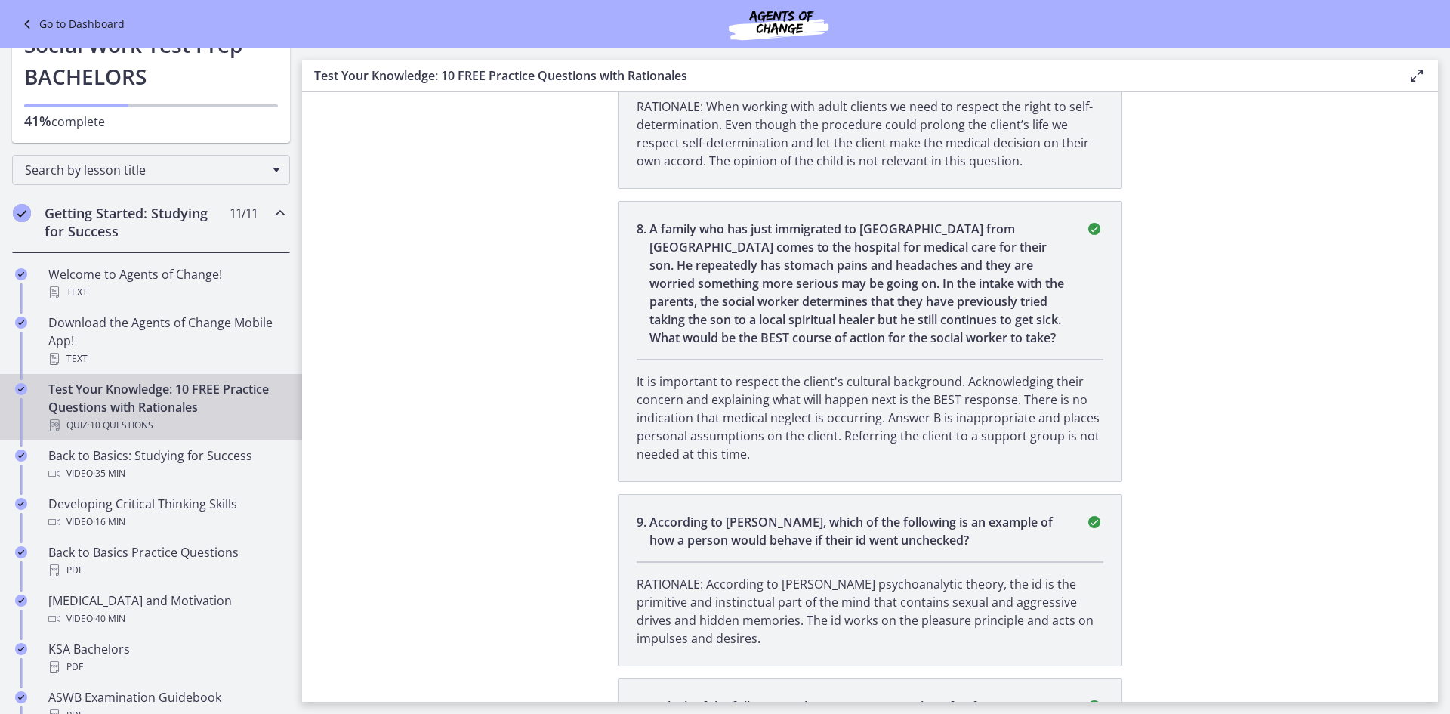
scroll to position [2079, 0]
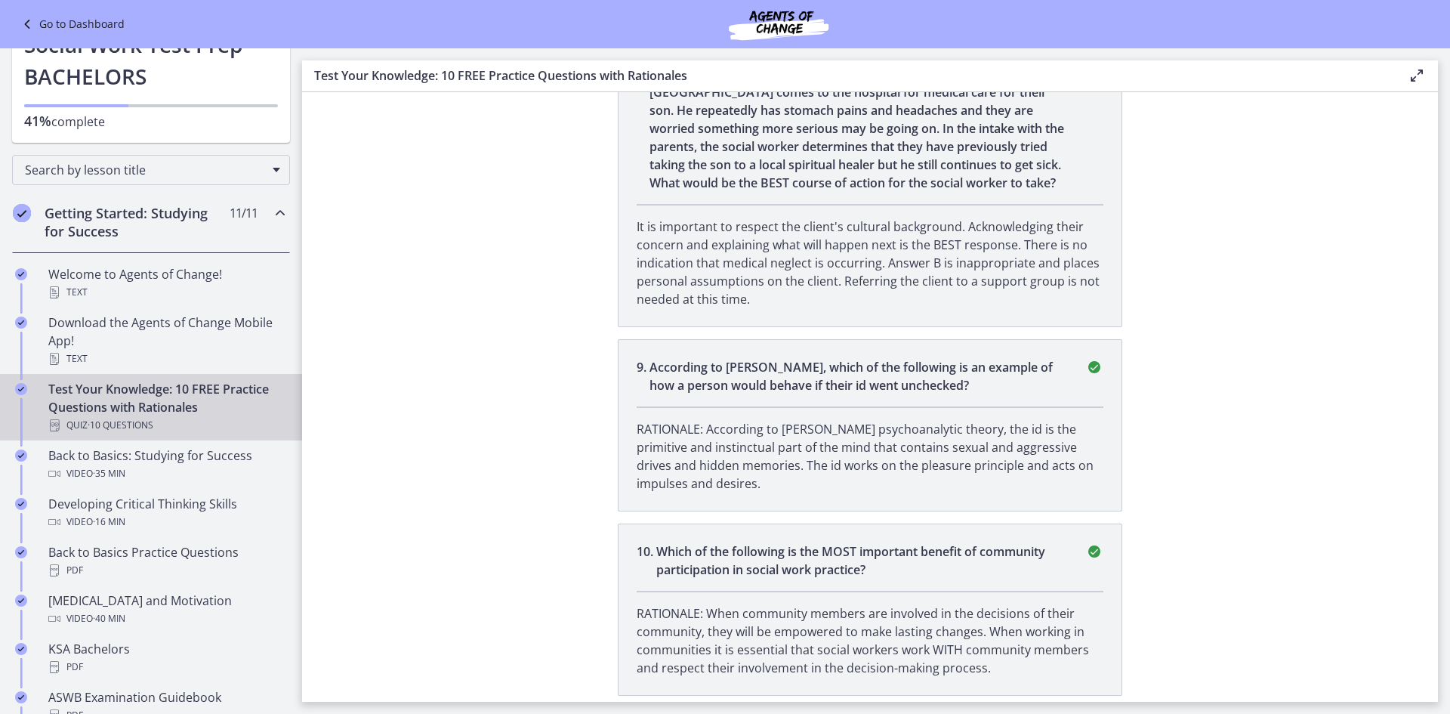
click at [196, 211] on h2 "Getting Started: Studying for Success" at bounding box center [137, 222] width 184 height 36
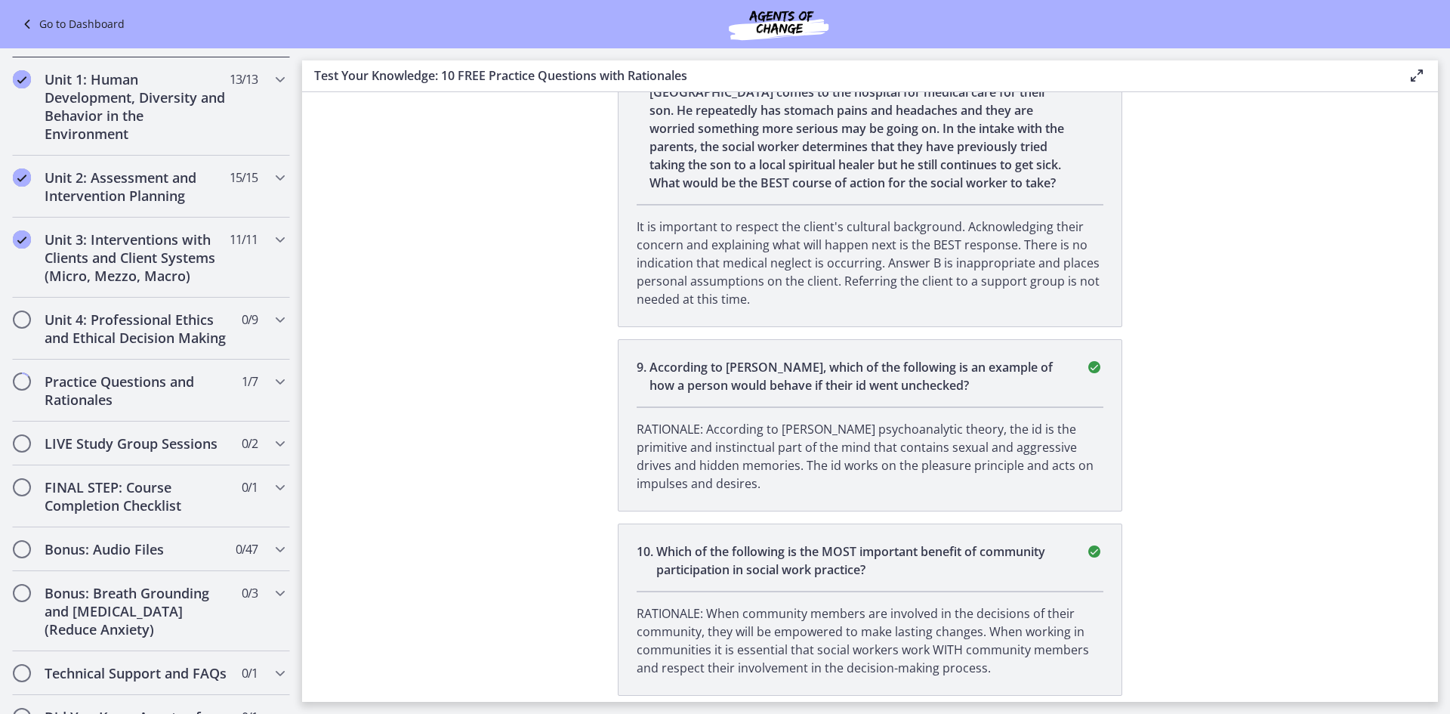
scroll to position [378, 0]
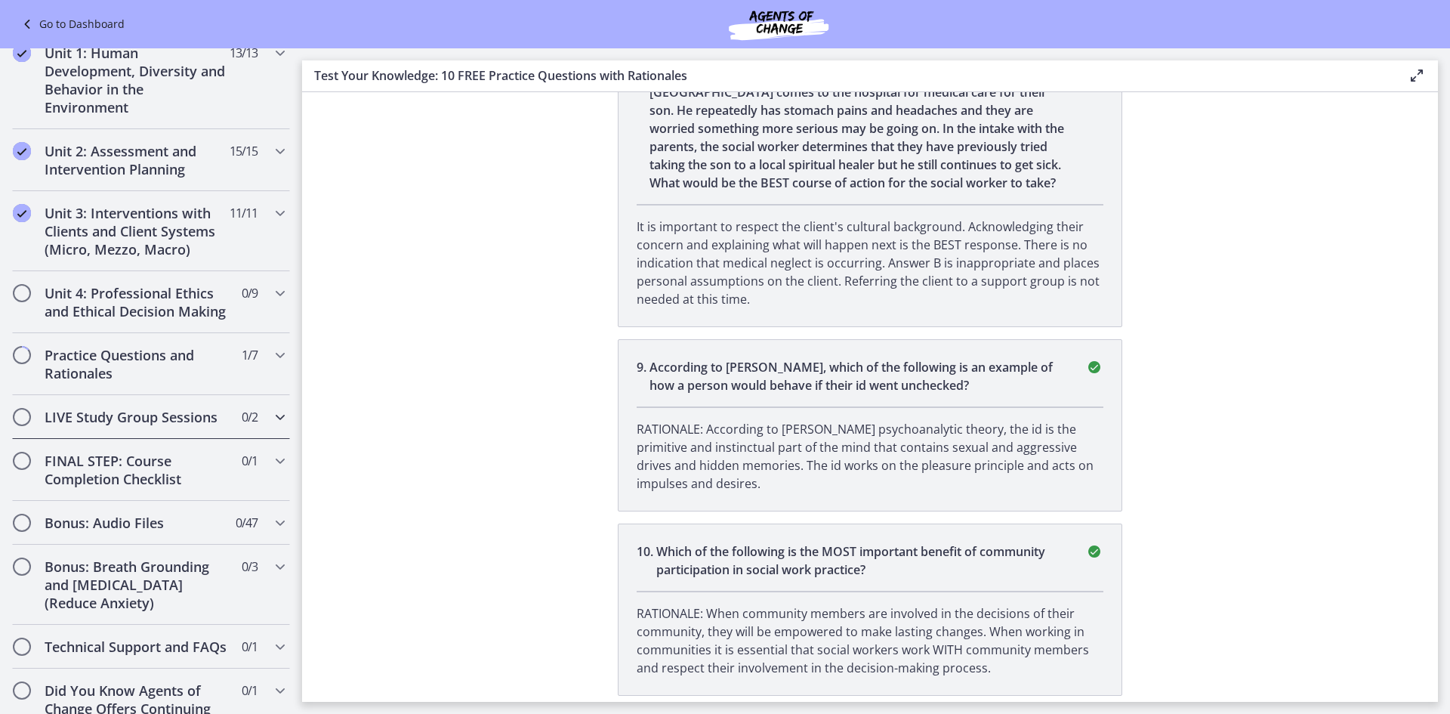
click at [244, 426] on span "0 / 2 Completed" at bounding box center [250, 417] width 16 height 18
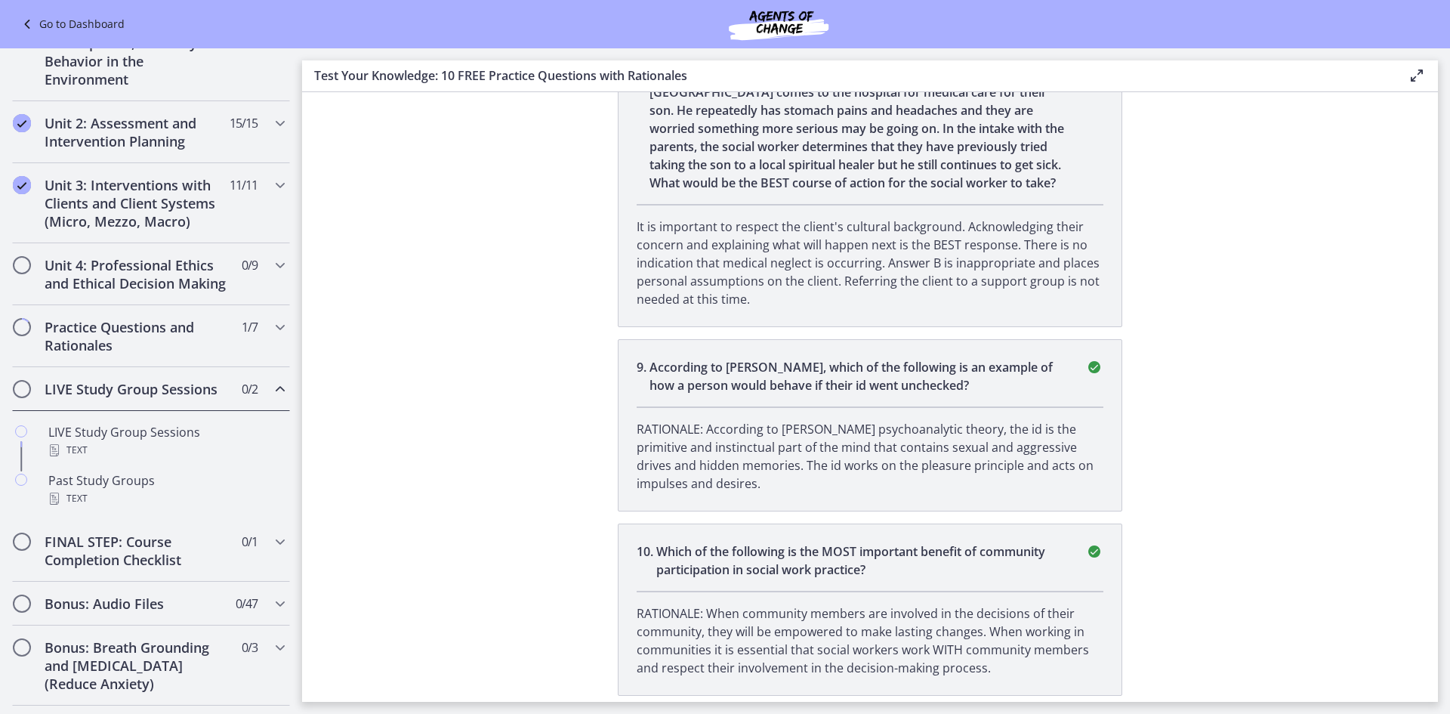
scroll to position [453, 0]
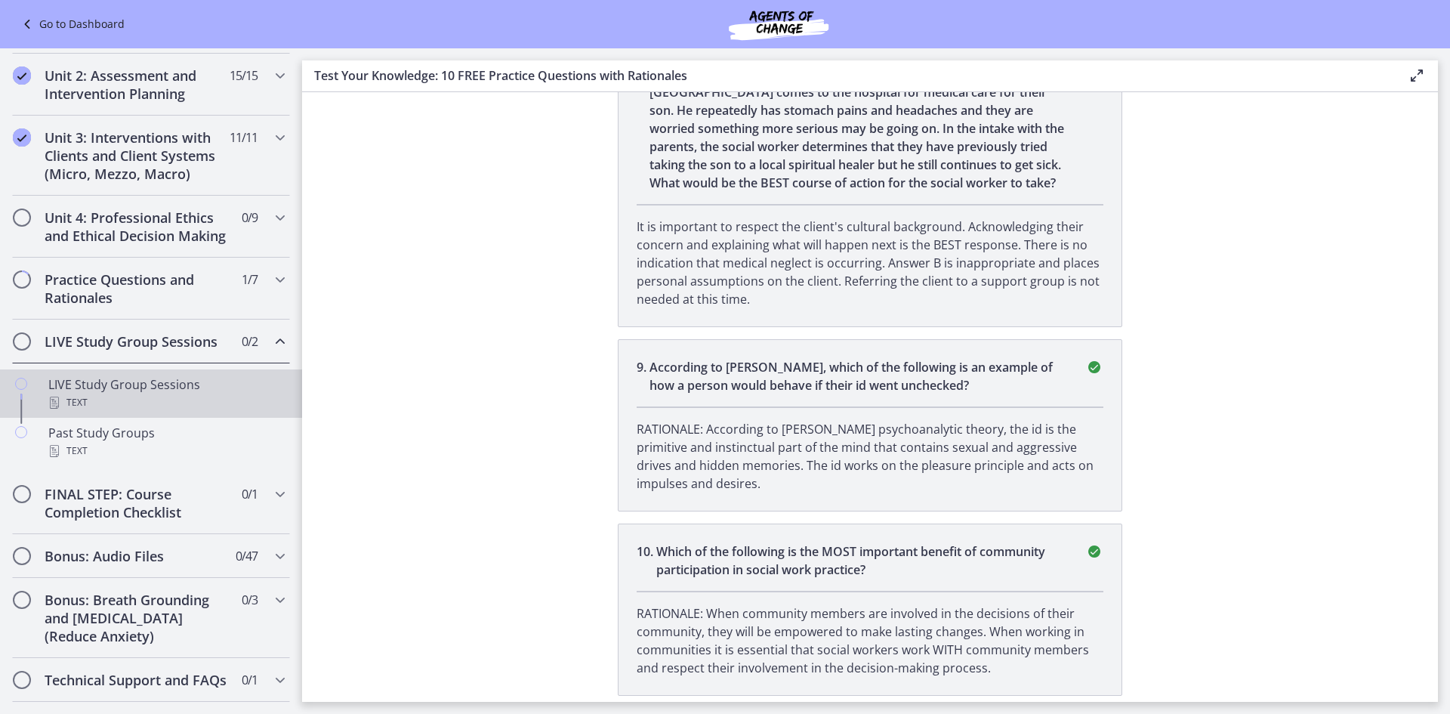
click at [221, 412] on div "Text" at bounding box center [166, 402] width 236 height 18
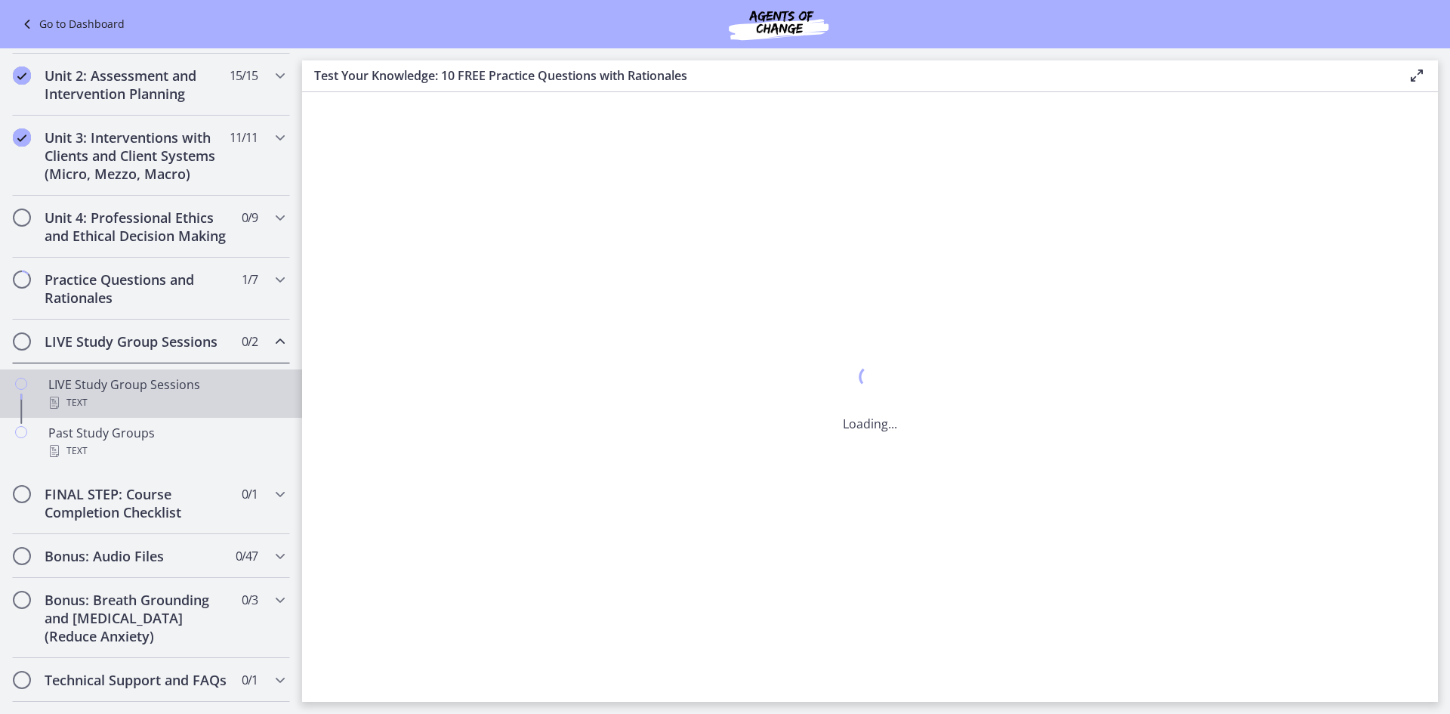
scroll to position [0, 0]
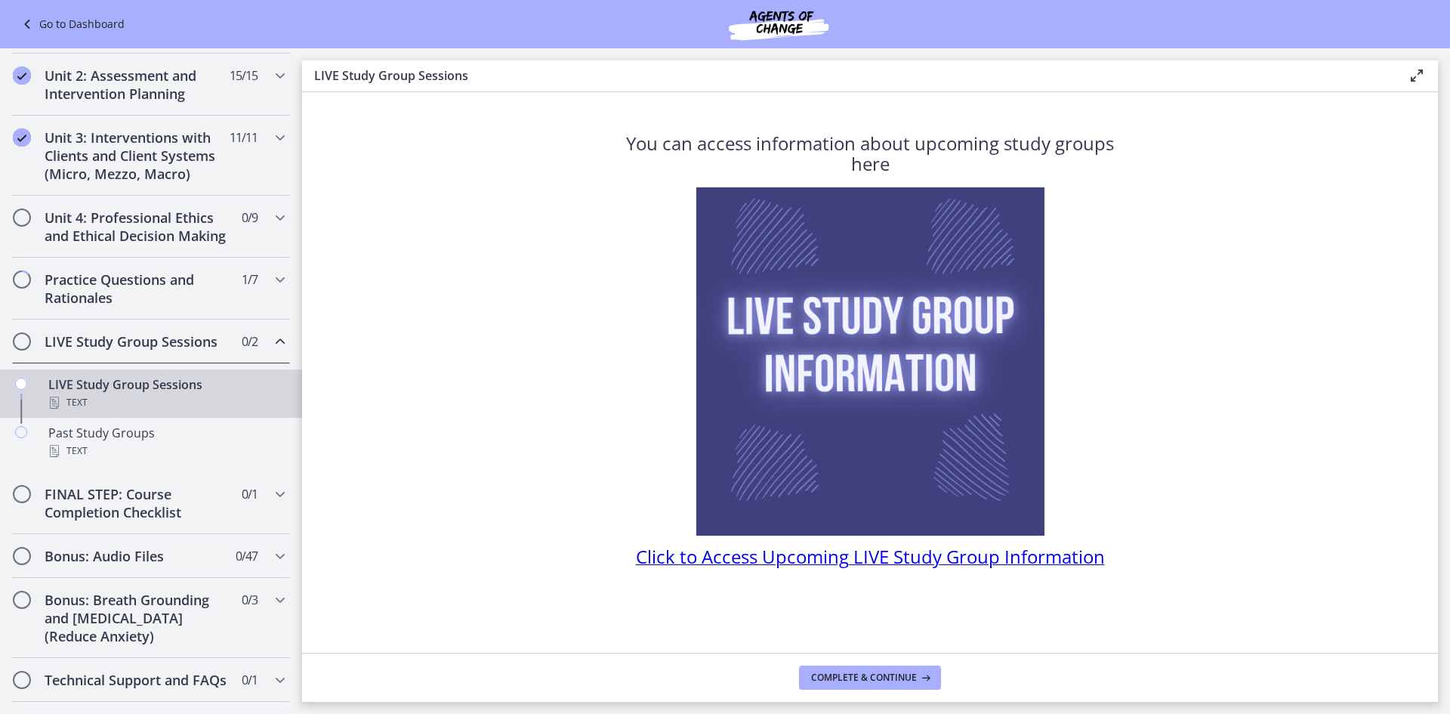
click at [742, 558] on span "Click to Access Upcoming LIVE Study Group Information" at bounding box center [870, 556] width 469 height 25
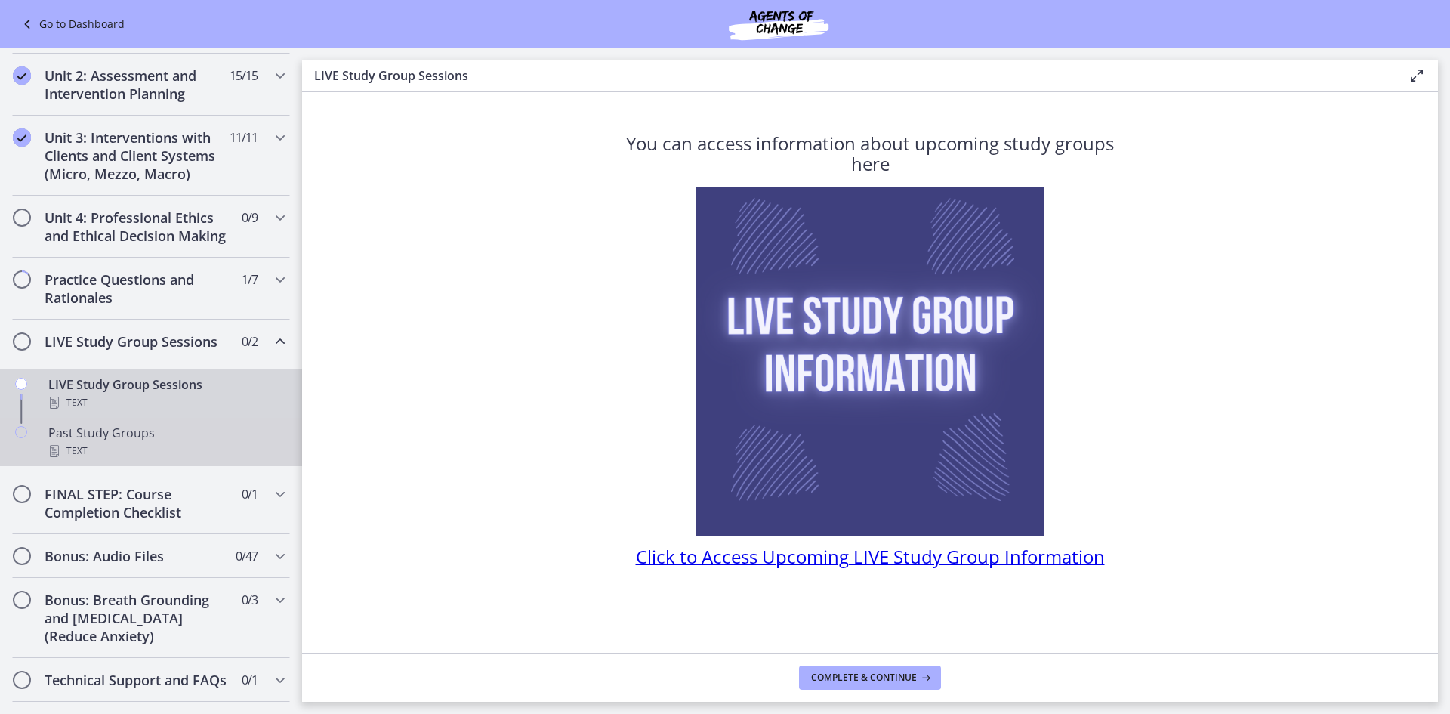
click at [202, 460] on div "Text" at bounding box center [166, 451] width 236 height 18
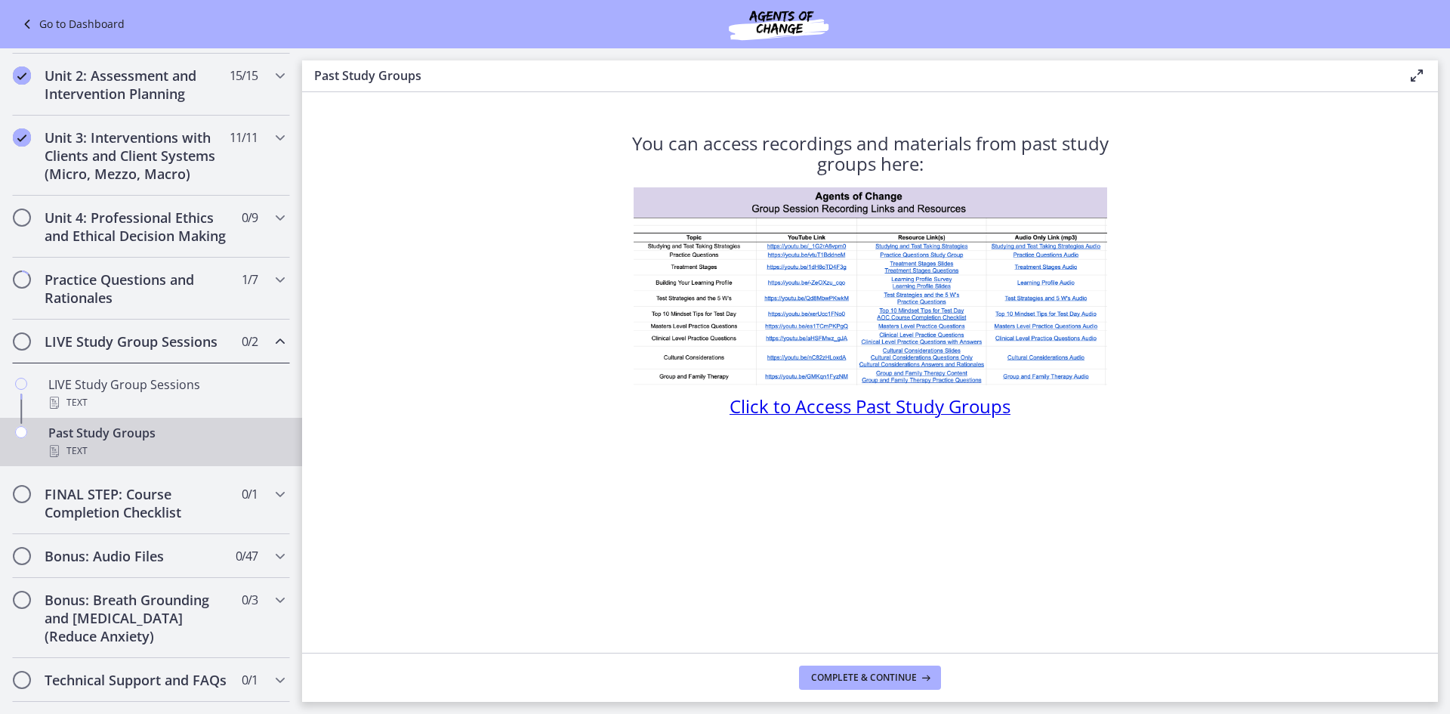
click at [864, 408] on span "Click to Access Past Study Groups" at bounding box center [870, 405] width 281 height 25
